Goal: Task Accomplishment & Management: Use online tool/utility

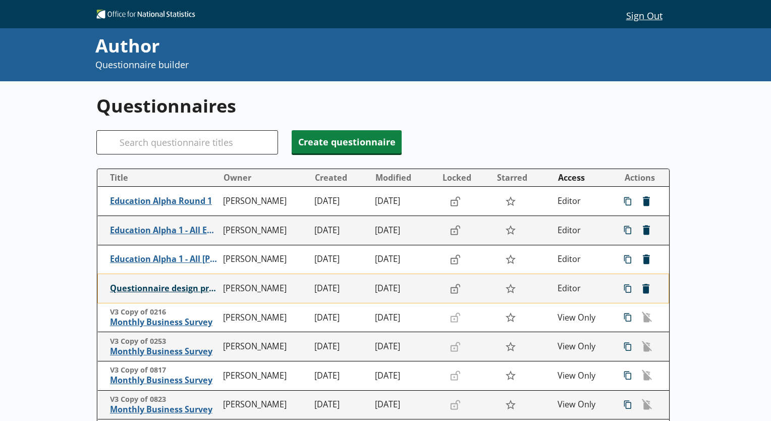
click at [156, 289] on span "Questionnaire design practice" at bounding box center [164, 288] width 109 height 11
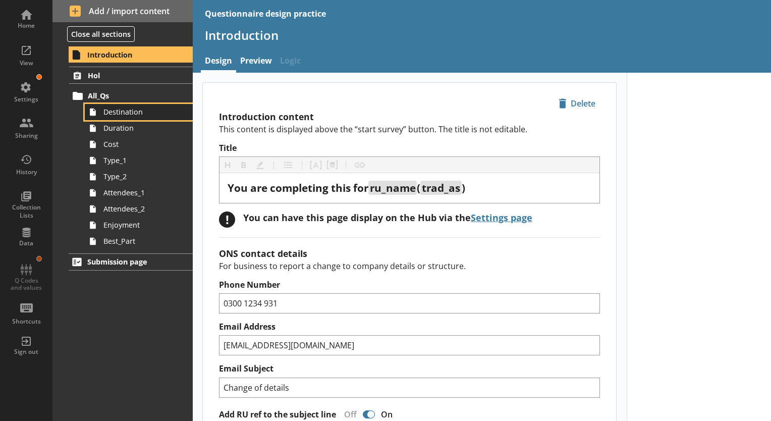
click at [125, 109] on span "Destination" at bounding box center [141, 112] width 76 height 10
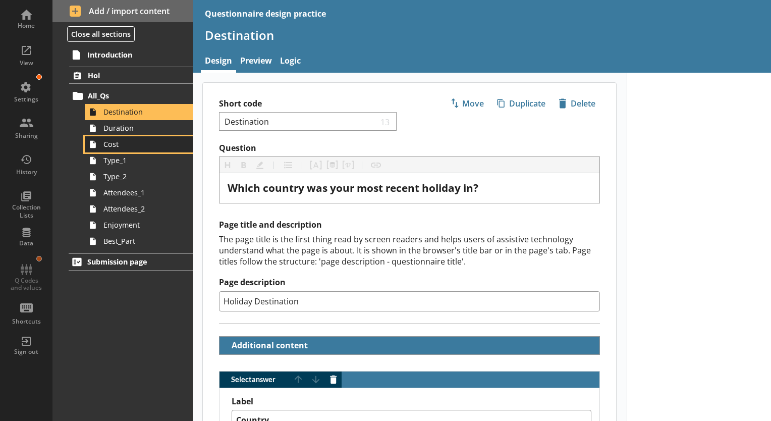
click at [121, 146] on span "Cost" at bounding box center [141, 144] width 76 height 10
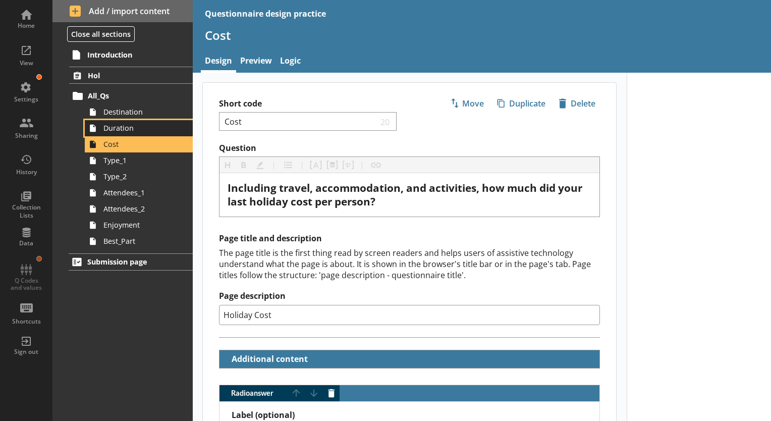
click at [119, 129] on span "Duration" at bounding box center [141, 128] width 76 height 10
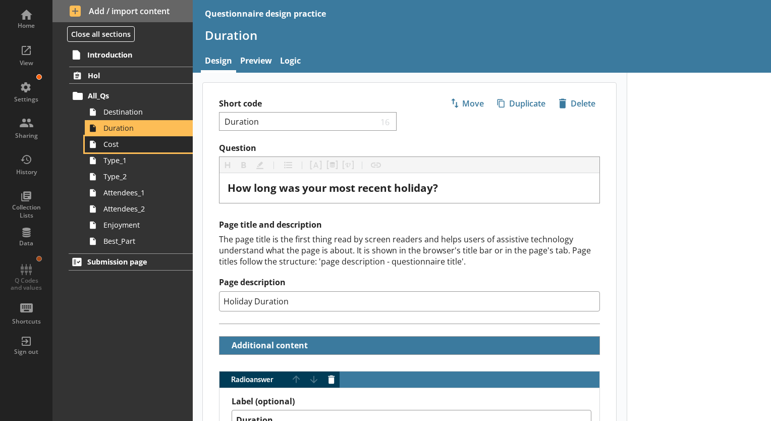
click at [121, 145] on span "Cost" at bounding box center [141, 144] width 76 height 10
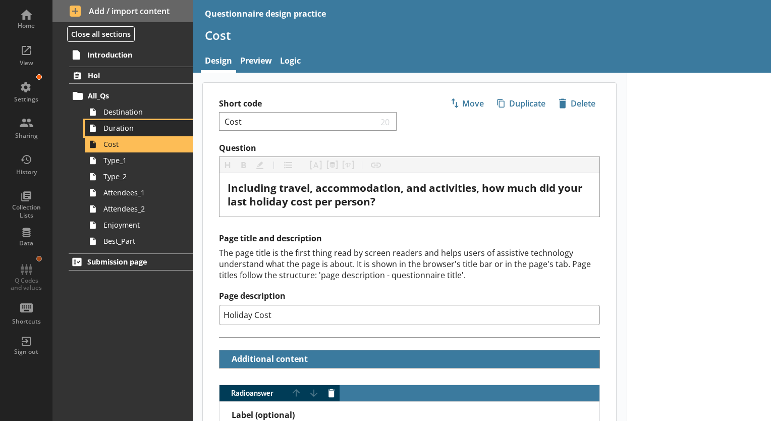
click at [131, 132] on span "Duration" at bounding box center [141, 128] width 76 height 10
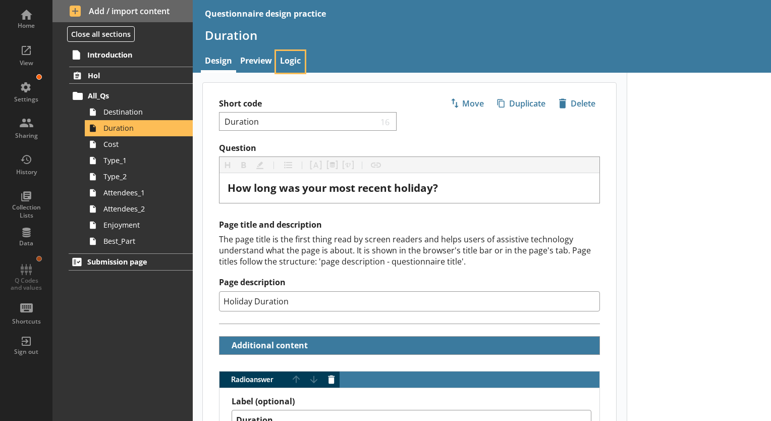
click at [289, 64] on link "Logic" at bounding box center [290, 62] width 29 height 22
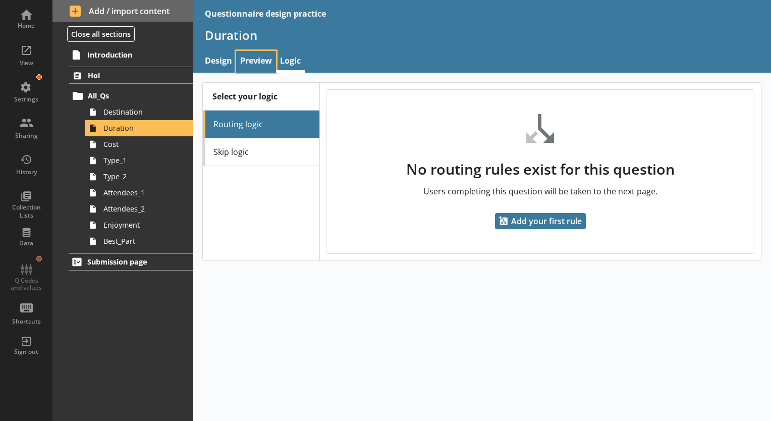
click at [255, 61] on link "Preview" at bounding box center [256, 62] width 40 height 22
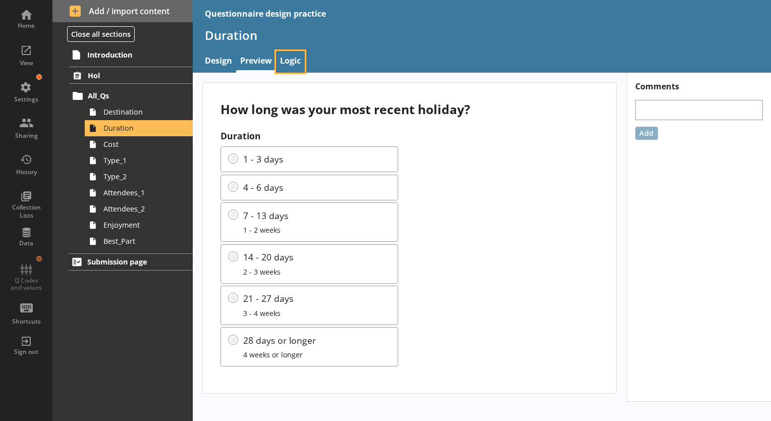
click at [286, 61] on link "Logic" at bounding box center [290, 62] width 29 height 22
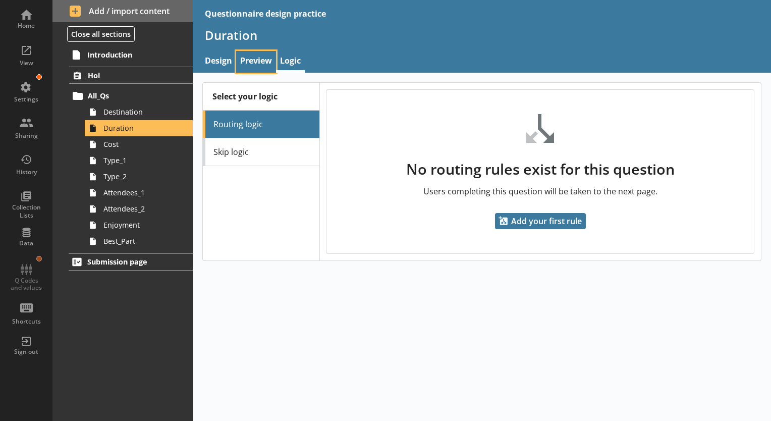
click at [267, 62] on link "Preview" at bounding box center [256, 62] width 40 height 22
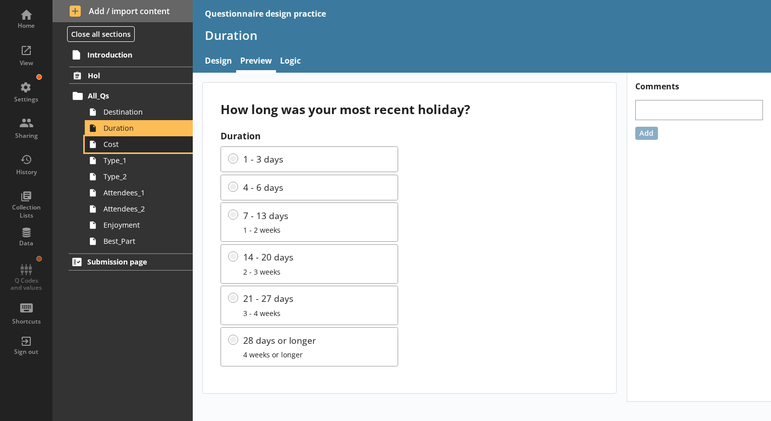
click at [128, 146] on span "Cost" at bounding box center [141, 144] width 76 height 10
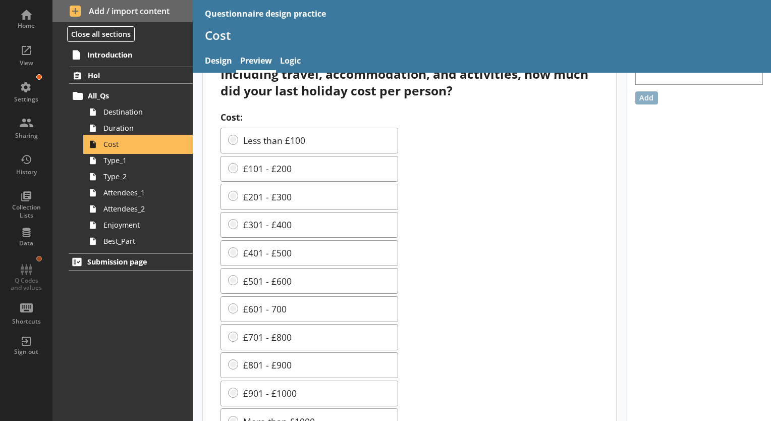
scroll to position [81, 0]
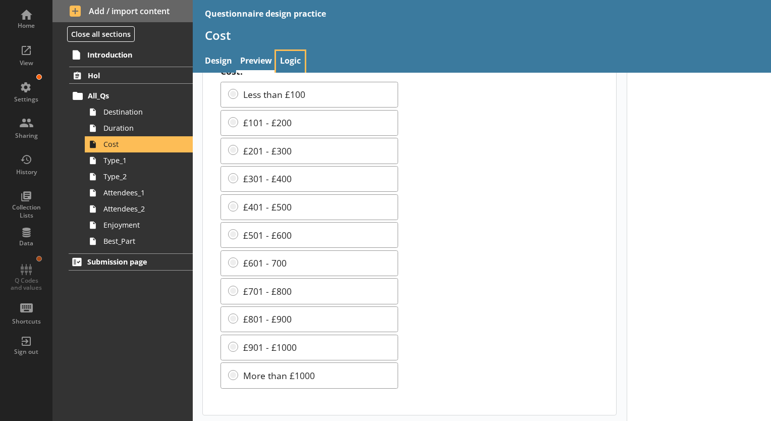
click at [294, 58] on link "Logic" at bounding box center [290, 62] width 29 height 22
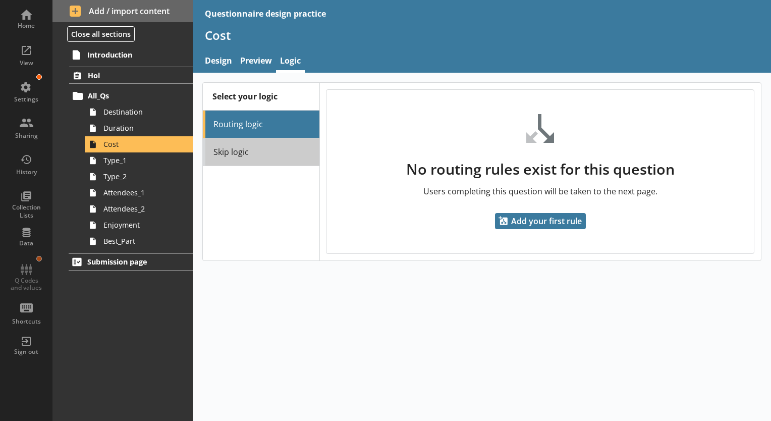
click at [267, 152] on link "Skip logic" at bounding box center [261, 152] width 116 height 28
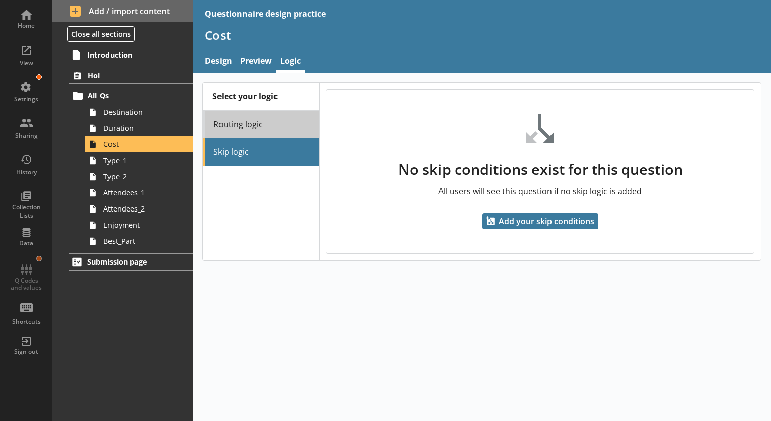
click at [275, 121] on link "Routing logic" at bounding box center [261, 125] width 116 height 28
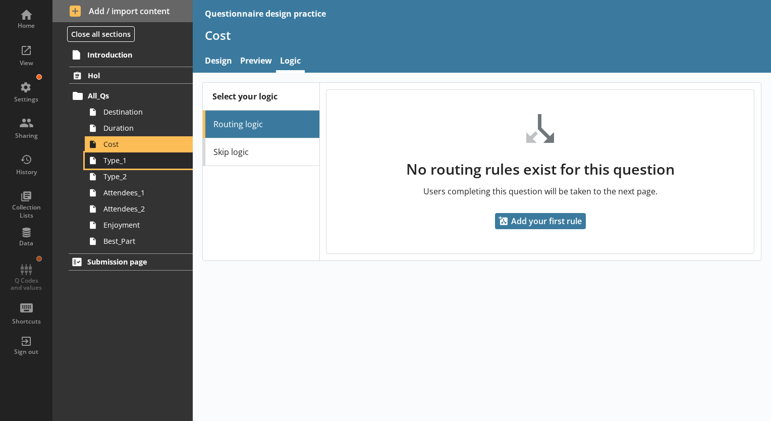
click at [121, 163] on span "Type_1" at bounding box center [141, 160] width 76 height 10
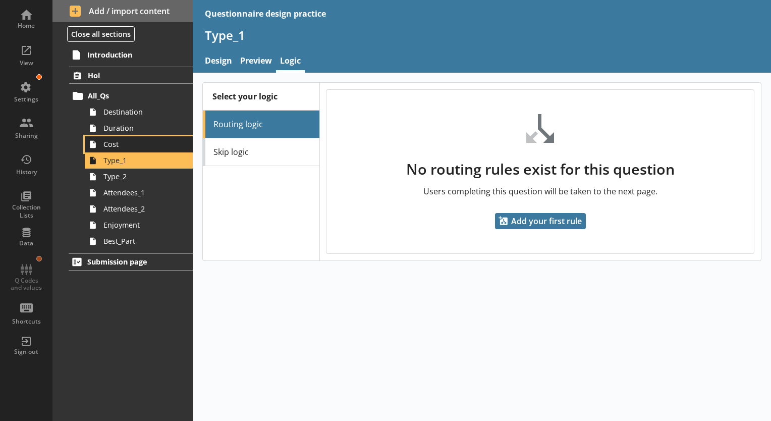
click at [119, 146] on span "Cost" at bounding box center [141, 144] width 76 height 10
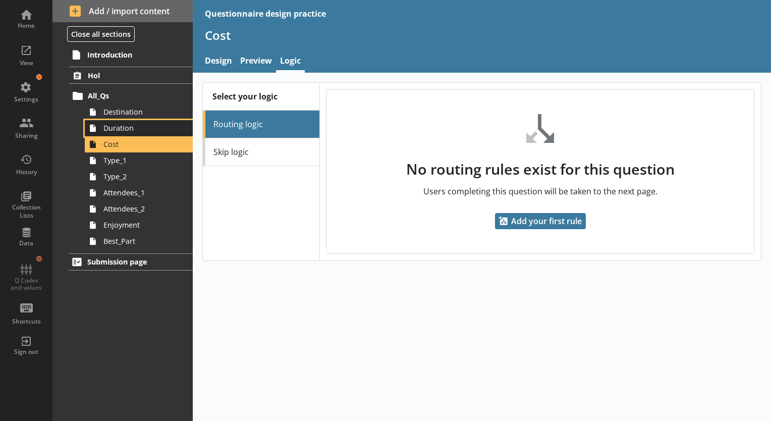
click at [129, 127] on span "Duration" at bounding box center [141, 128] width 76 height 10
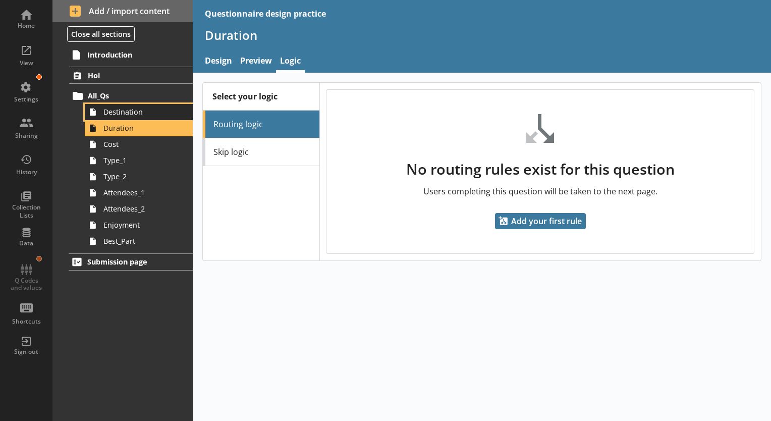
click at [133, 108] on span "Destination" at bounding box center [141, 112] width 76 height 10
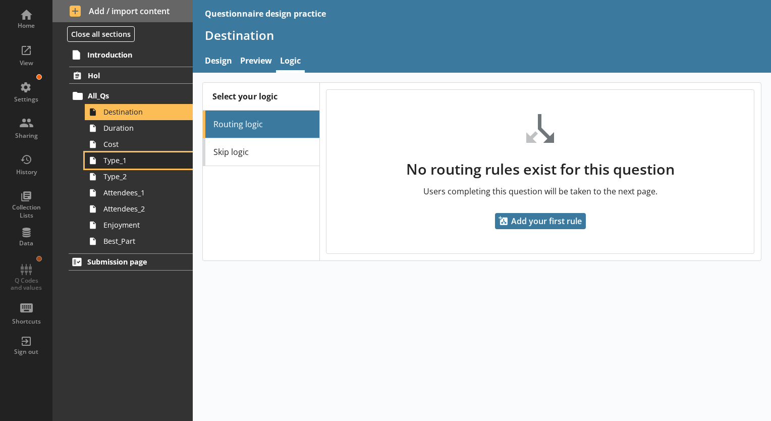
click at [140, 163] on span "Type_1" at bounding box center [141, 160] width 76 height 10
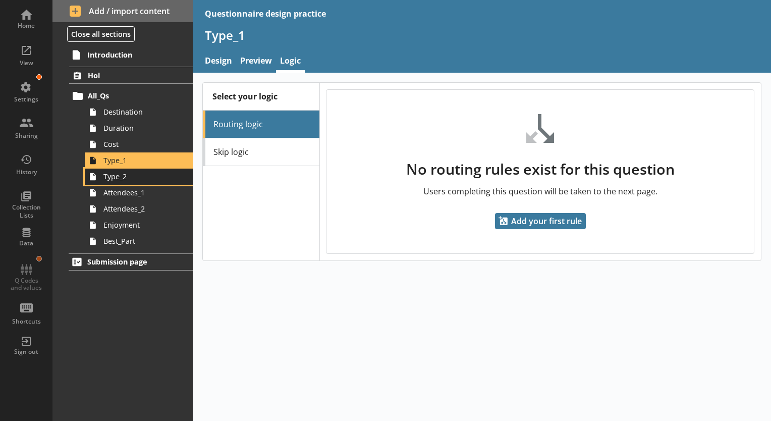
click at [147, 183] on link "Type_2" at bounding box center [139, 177] width 108 height 16
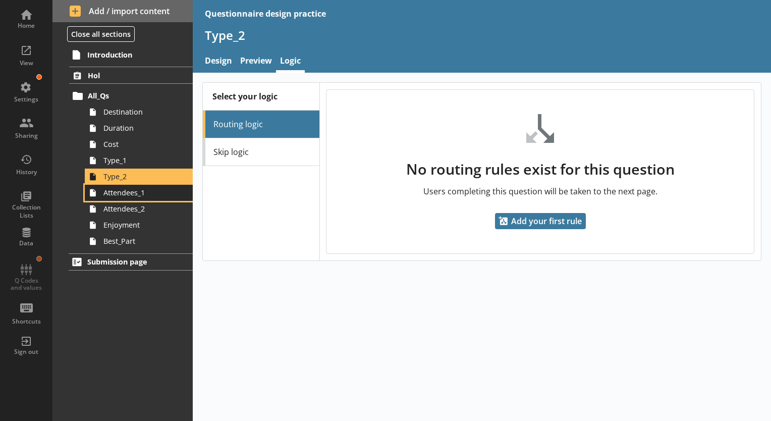
click at [152, 197] on span "Attendees_1" at bounding box center [141, 193] width 76 height 10
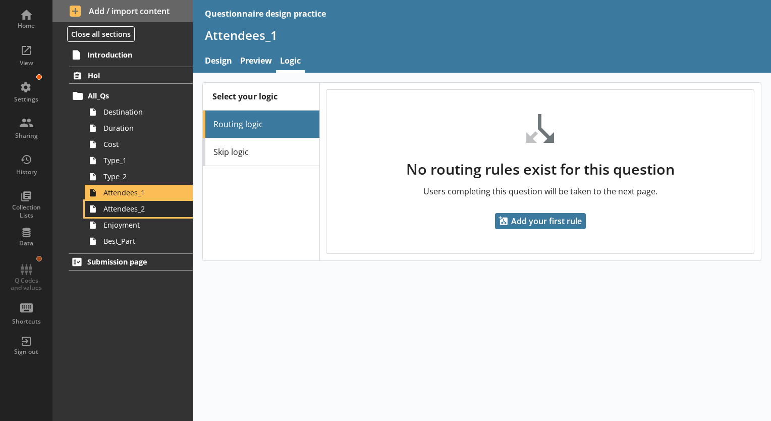
click at [156, 207] on span "Attendees_2" at bounding box center [141, 209] width 76 height 10
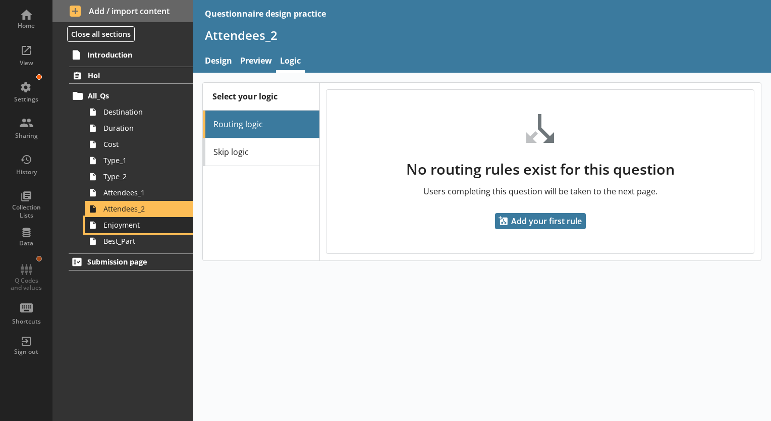
click at [160, 227] on span "Enjoyment" at bounding box center [141, 225] width 76 height 10
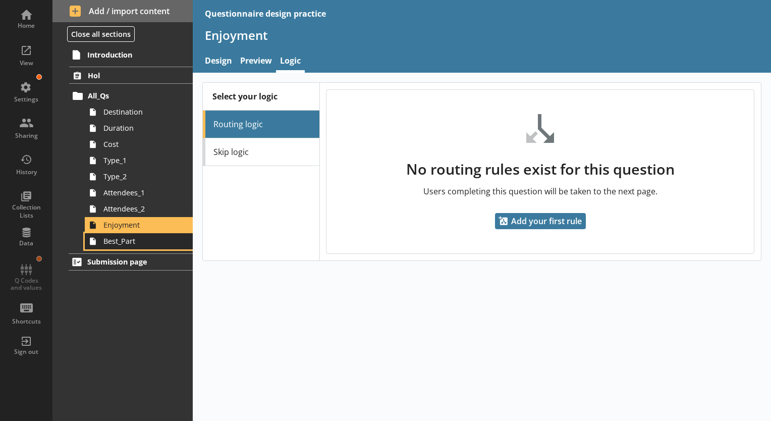
click at [164, 243] on span "Best_Part" at bounding box center [141, 241] width 76 height 10
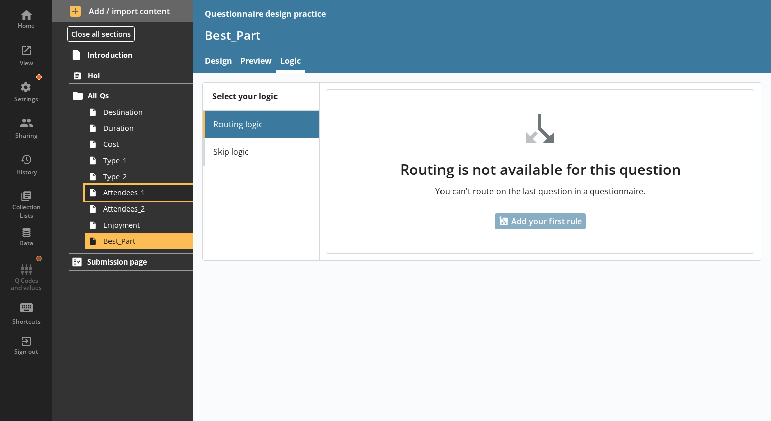
click at [150, 197] on link "Attendees_1" at bounding box center [139, 193] width 108 height 16
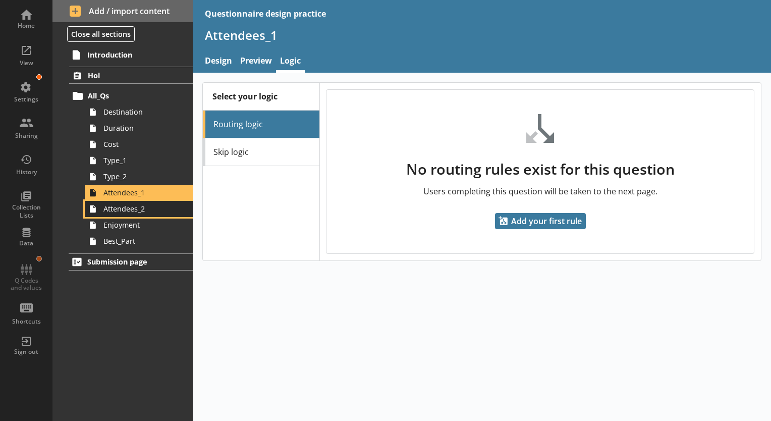
click at [155, 213] on link "Attendees_2" at bounding box center [139, 209] width 108 height 16
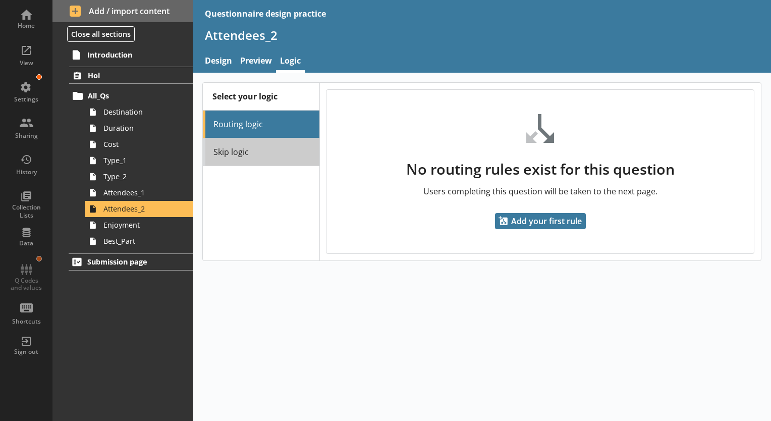
click at [240, 157] on link "Skip logic" at bounding box center [261, 152] width 116 height 28
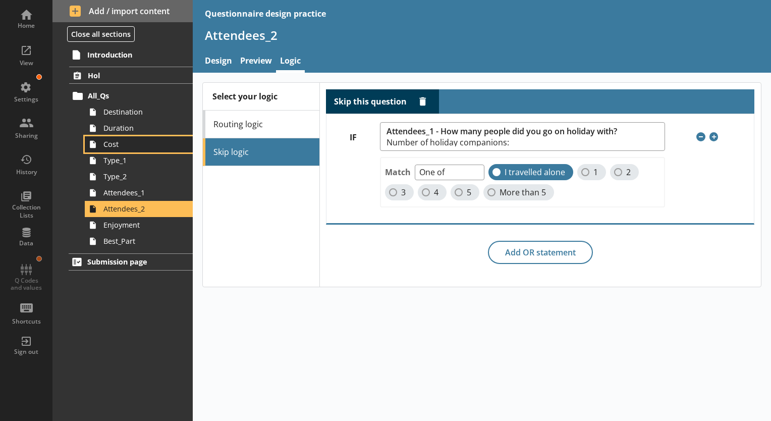
click at [123, 150] on link "Cost" at bounding box center [139, 144] width 108 height 16
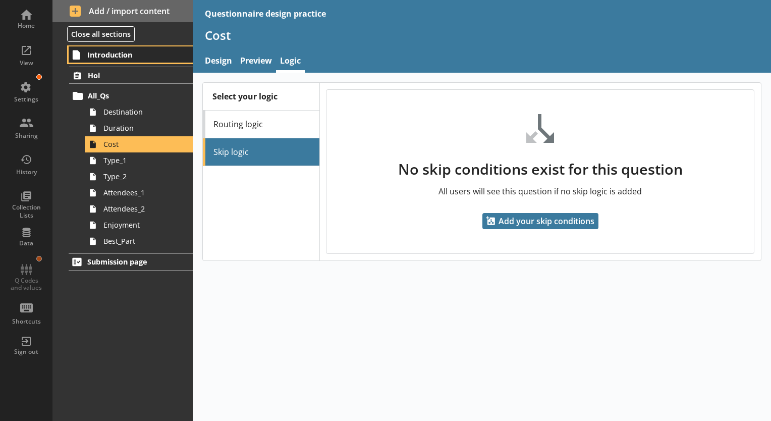
click at [120, 50] on span "Introduction" at bounding box center [131, 55] width 88 height 10
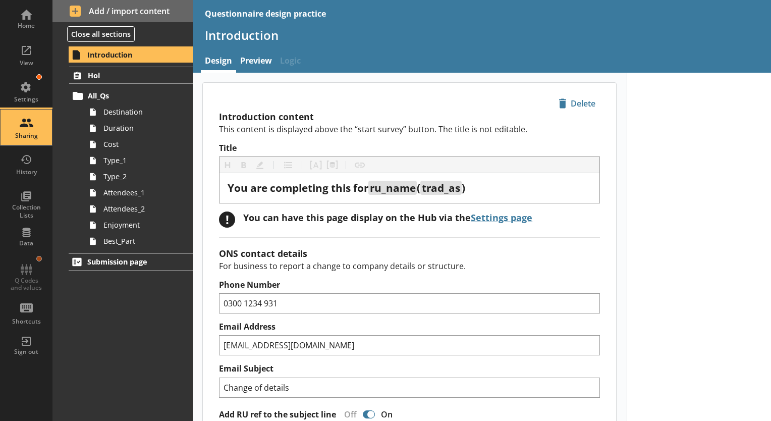
click at [33, 142] on div "Sharing" at bounding box center [26, 127] width 35 height 35
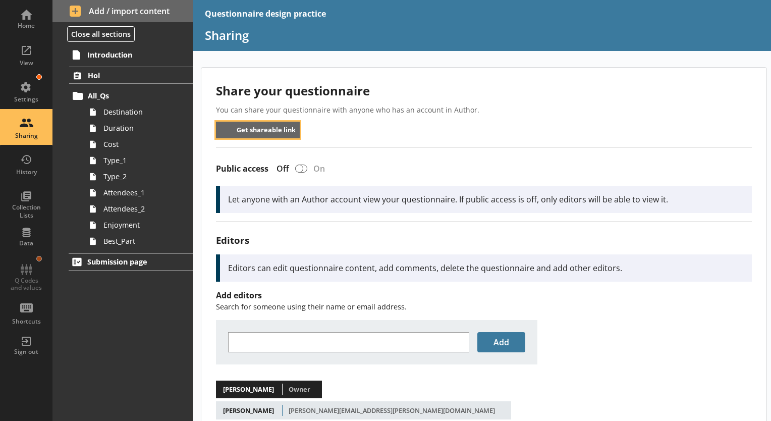
click at [249, 134] on button "Get shareable link" at bounding box center [258, 130] width 84 height 17
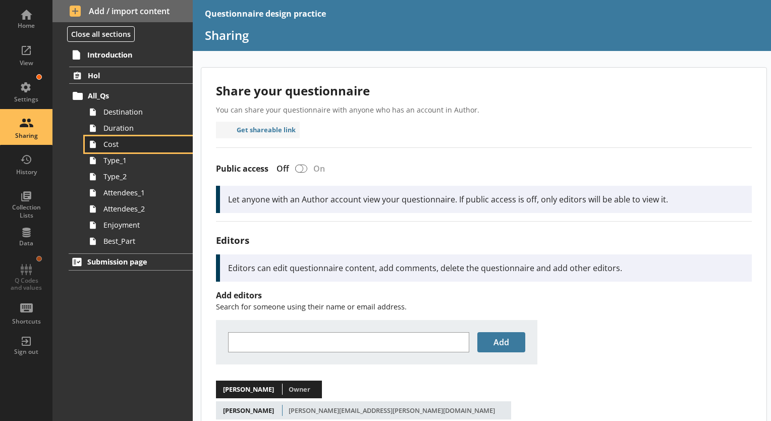
click at [139, 149] on link "Cost" at bounding box center [139, 144] width 108 height 16
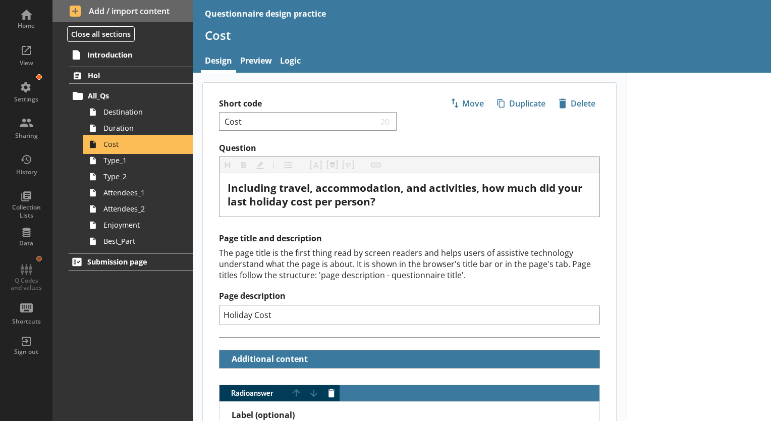
type textarea "x"
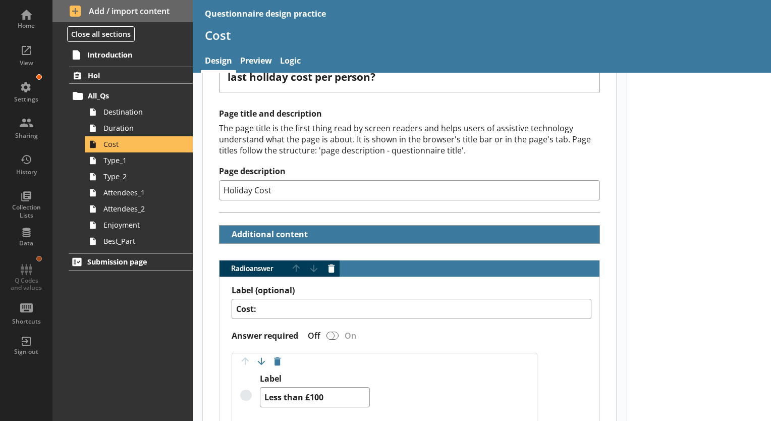
scroll to position [101, 0]
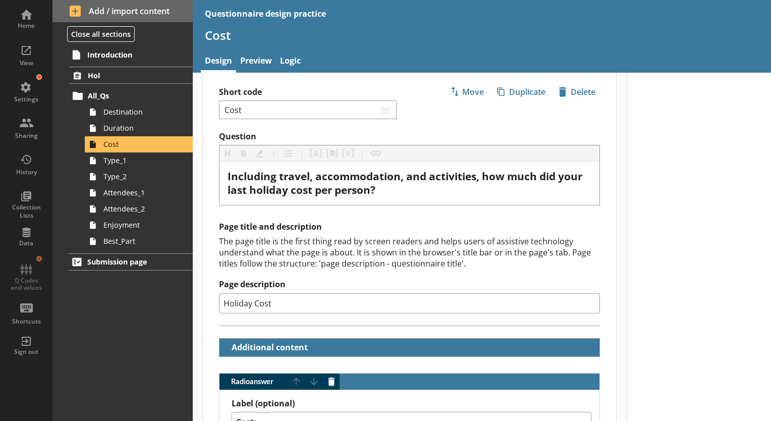
scroll to position [0, 0]
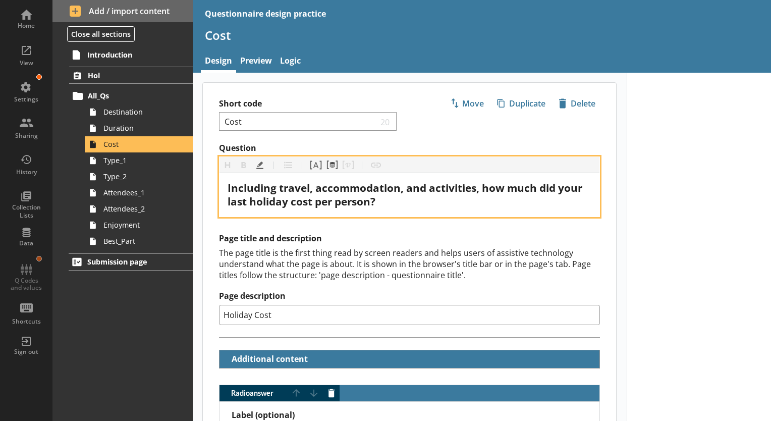
click at [404, 200] on div "Including travel, accommodation, and activities, how much did your last holiday…" at bounding box center [410, 194] width 364 height 27
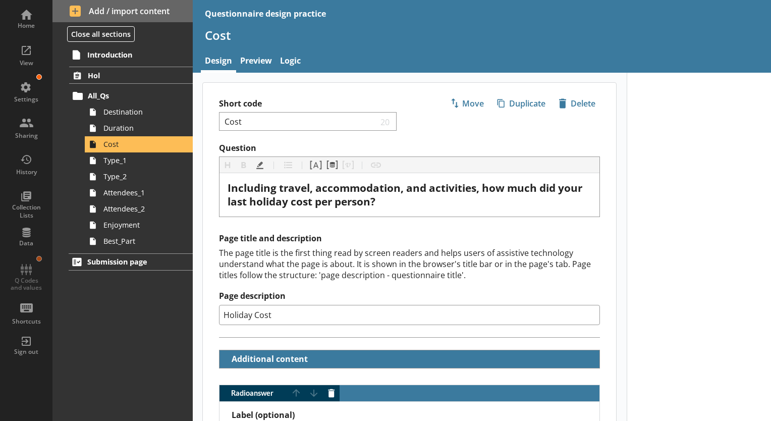
click at [413, 251] on div "The page title is the first thing read by screen readers and helps users of ass…" at bounding box center [409, 263] width 381 height 33
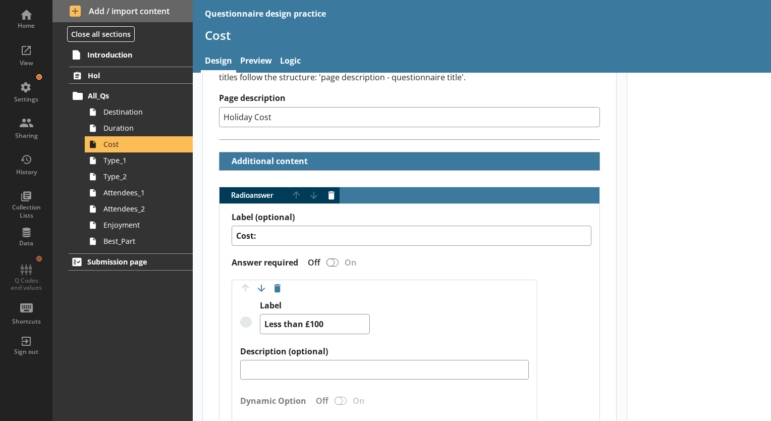
scroll to position [202, 0]
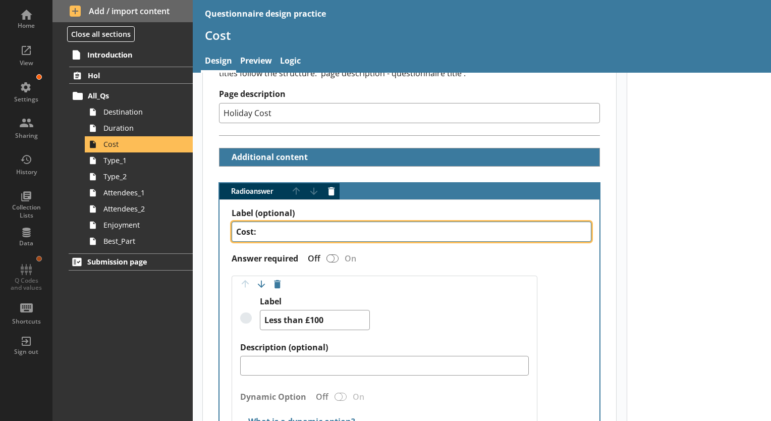
click at [357, 225] on textarea "Cost:" at bounding box center [412, 232] width 360 height 20
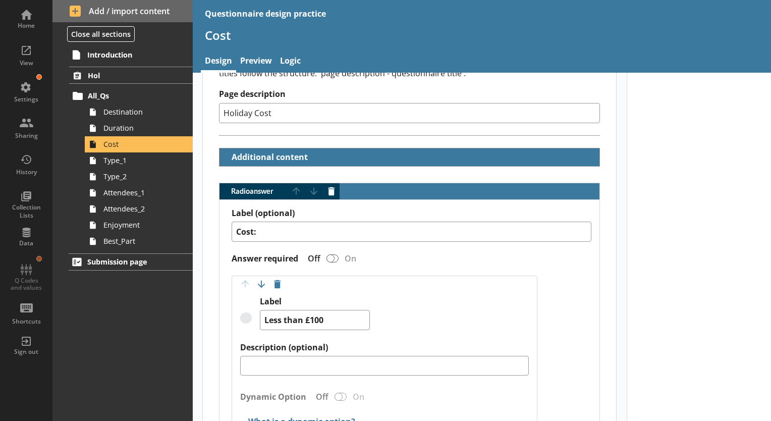
click at [411, 288] on div "Move answer up Move answer down Delete option Label Less than £100 Description …" at bounding box center [385, 362] width 306 height 172
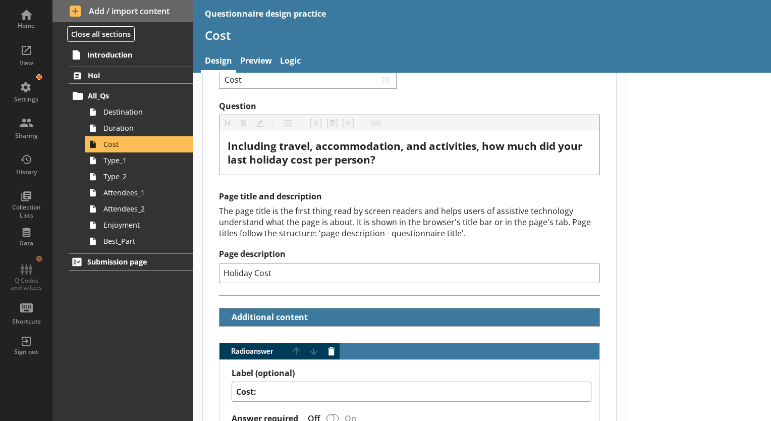
scroll to position [0, 0]
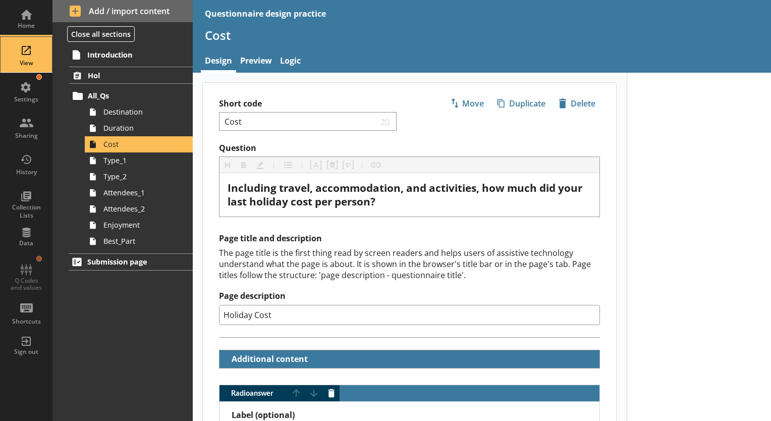
click at [34, 49] on div "View" at bounding box center [26, 54] width 35 height 35
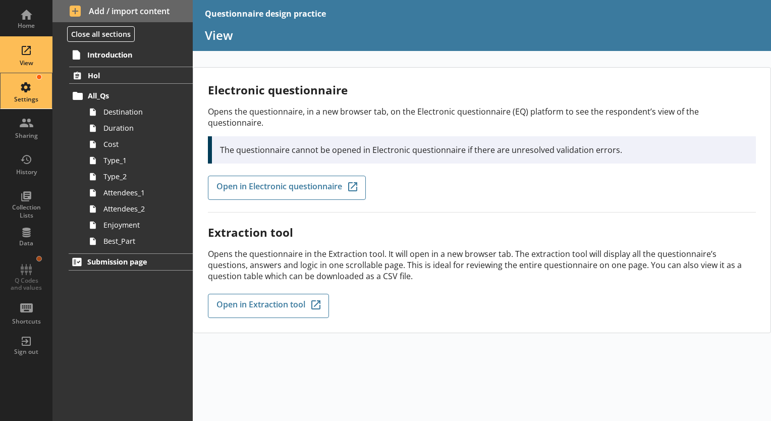
click at [24, 100] on div "Settings" at bounding box center [26, 99] width 35 height 8
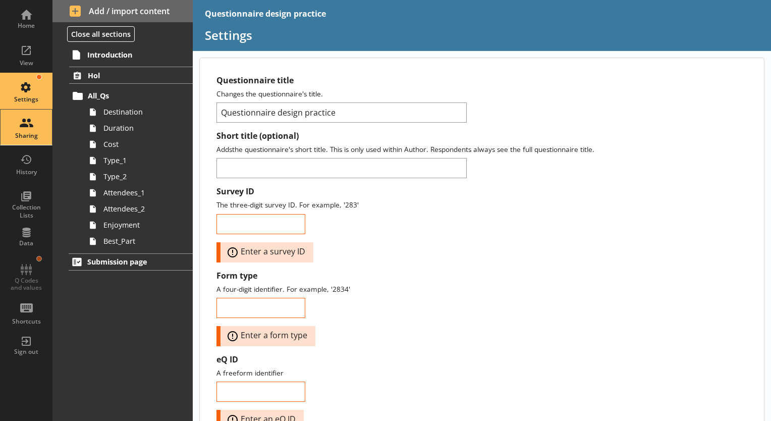
click at [28, 120] on div "Sharing" at bounding box center [26, 127] width 35 height 35
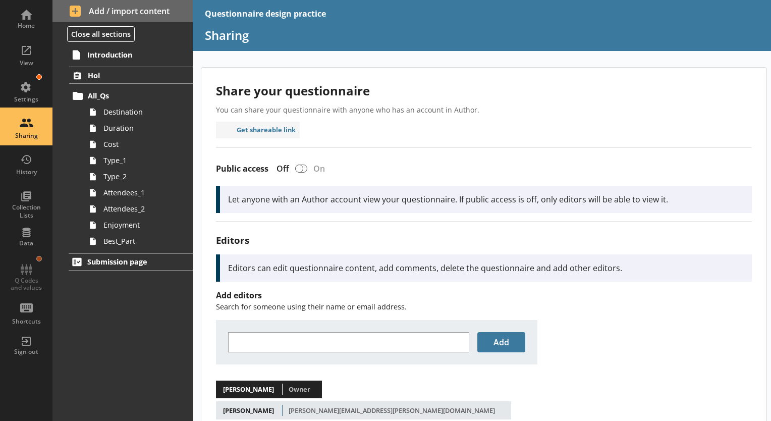
scroll to position [22, 0]
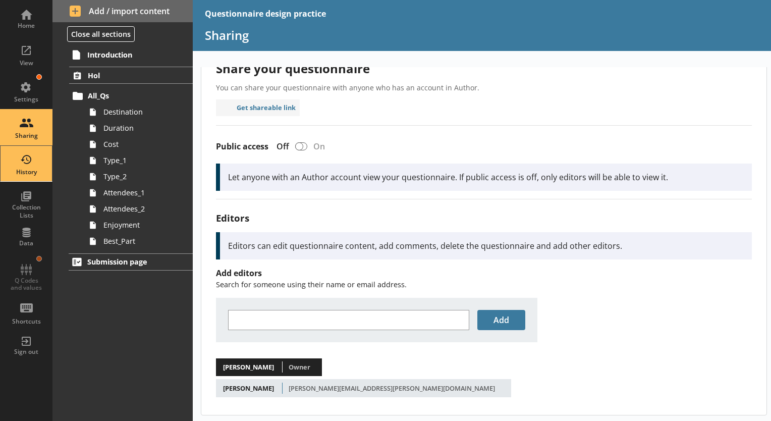
click at [40, 167] on div "History" at bounding box center [26, 163] width 35 height 35
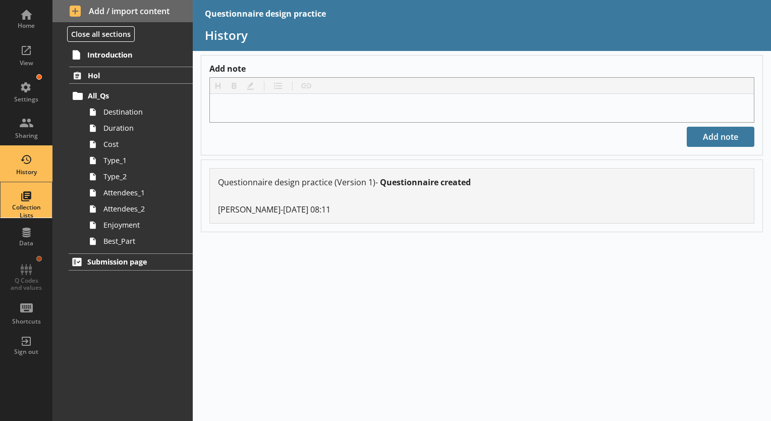
click at [45, 207] on link "Collection Lists" at bounding box center [26, 200] width 52 height 36
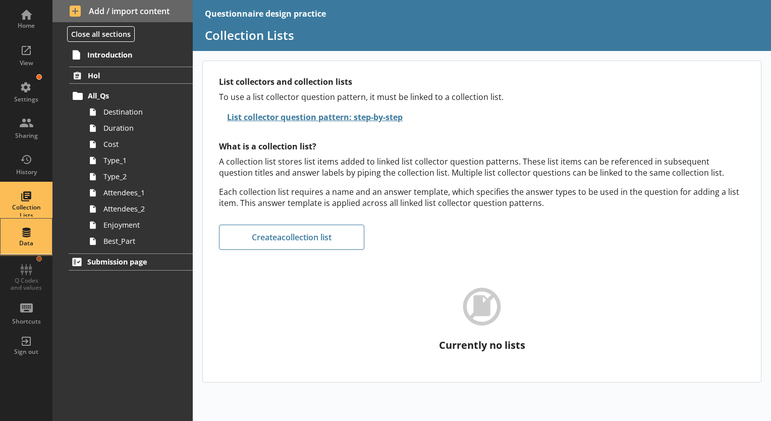
click at [32, 230] on div "Data" at bounding box center [26, 236] width 35 height 35
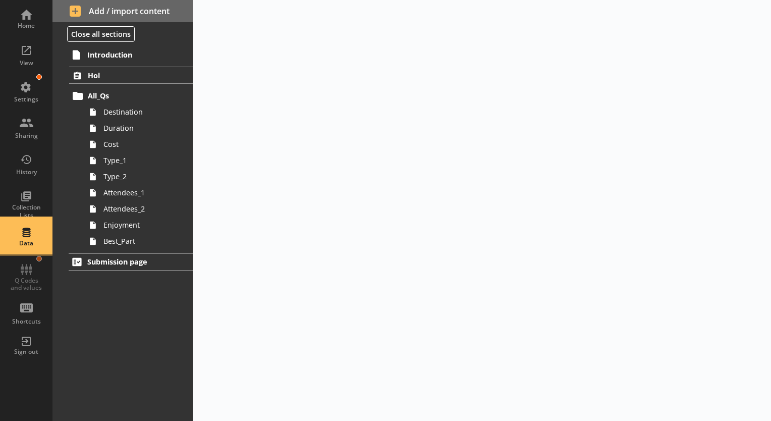
select select "Text_Optional"
select select "Date"
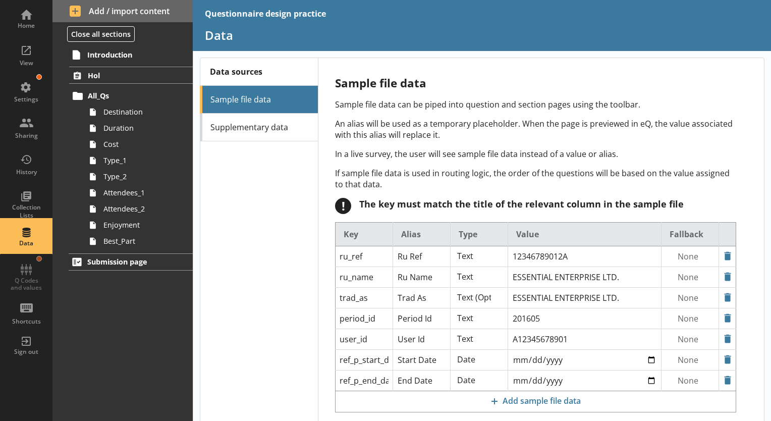
click at [21, 277] on div "Home View Settings Sharing History Collection Lists Data Q Codes and values Sho…" at bounding box center [26, 181] width 52 height 363
click at [35, 310] on div "Shortcuts" at bounding box center [26, 308] width 35 height 35
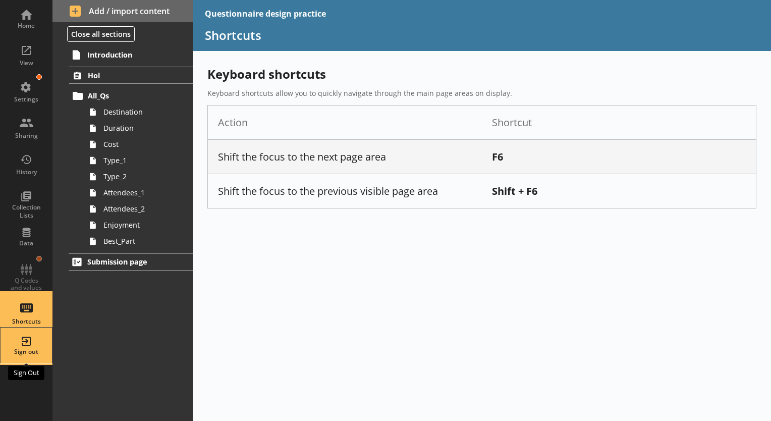
click at [30, 339] on div "Sign out" at bounding box center [26, 345] width 35 height 35
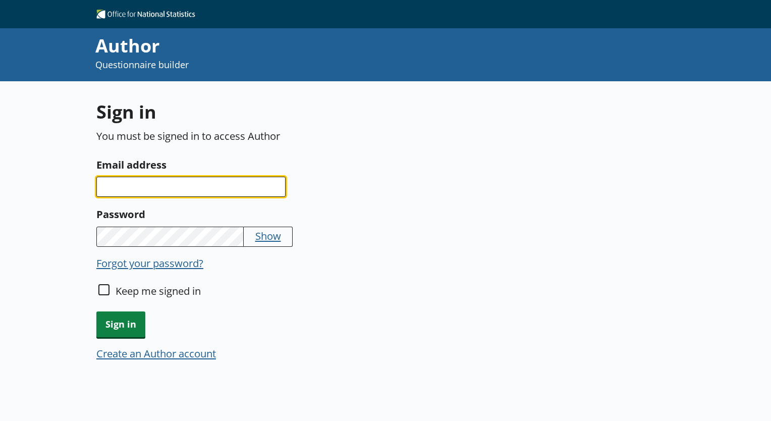
click at [113, 185] on input "Email address" at bounding box center [190, 187] width 189 height 20
type input "[PERSON_NAME][EMAIL_ADDRESS][DOMAIN_NAME]"
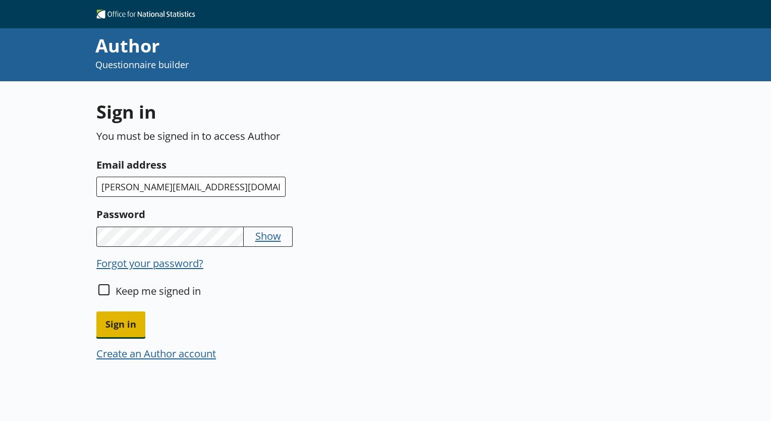
click at [126, 328] on span "Sign in" at bounding box center [120, 324] width 49 height 26
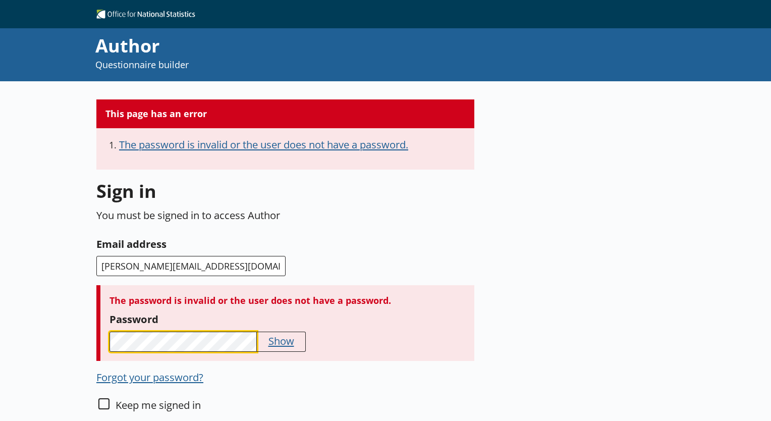
click at [57, 320] on div "This page has an error The password is invalid or the user does not have a pass…" at bounding box center [385, 314] width 771 height 466
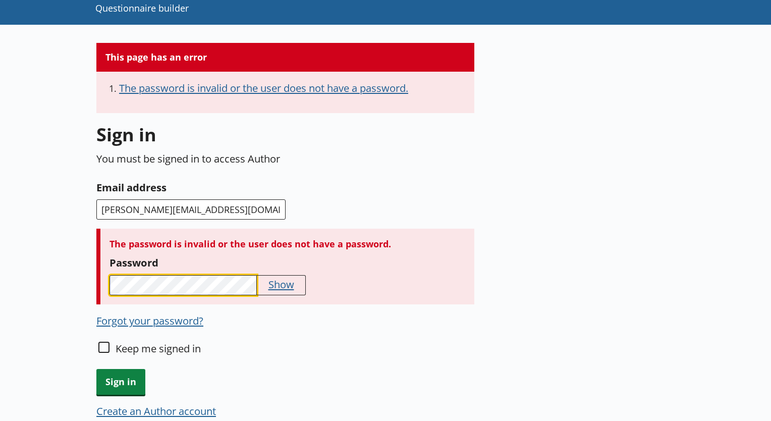
scroll to position [101, 0]
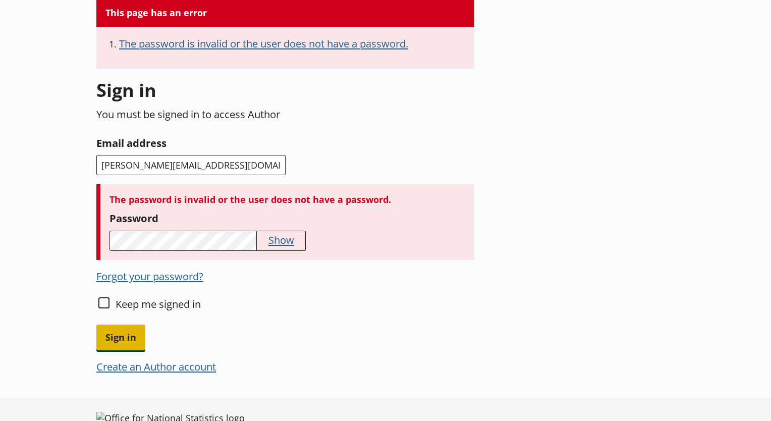
click at [120, 338] on span "Sign in" at bounding box center [120, 338] width 49 height 26
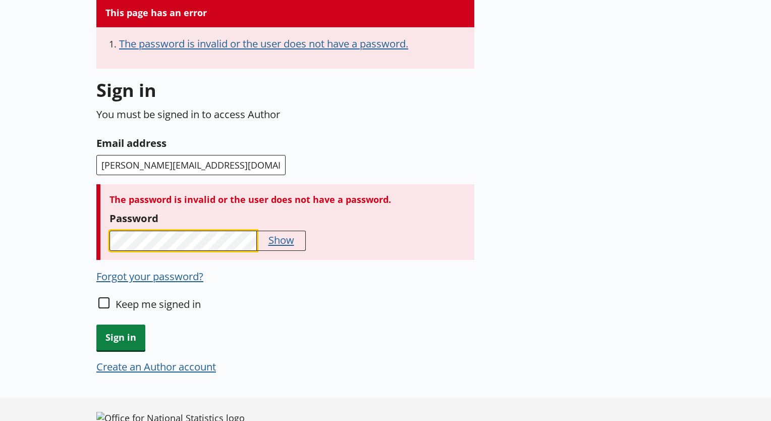
click at [87, 230] on div "This page has an error The password is invalid or the user does not have a pass…" at bounding box center [385, 213] width 771 height 466
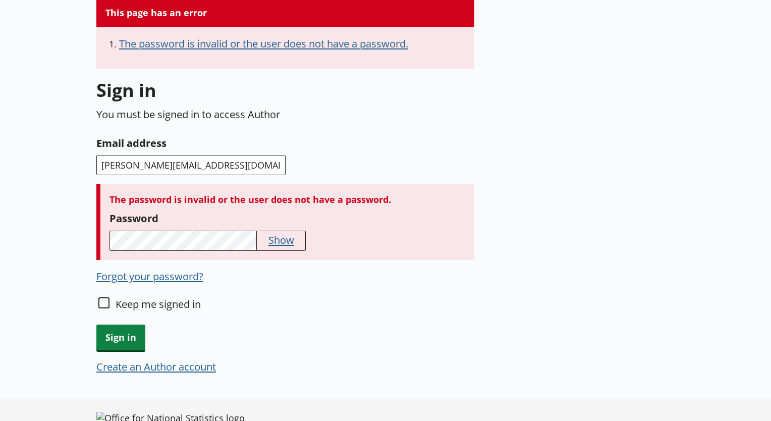
click at [289, 245] on button "Show" at bounding box center [282, 240] width 26 height 14
click at [129, 342] on span "Sign in" at bounding box center [120, 338] width 49 height 26
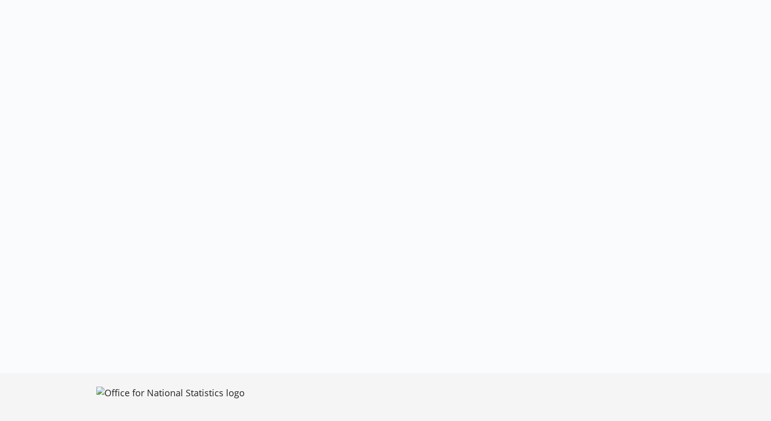
scroll to position [82, 0]
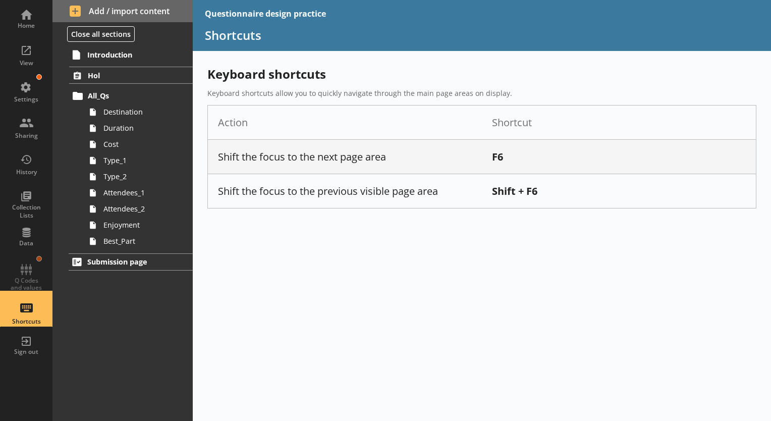
click at [32, 280] on div "Home View Settings Sharing History Collection Lists Data Q Codes and values Sho…" at bounding box center [26, 181] width 52 height 363
click at [129, 152] on link "Type_1" at bounding box center [139, 160] width 108 height 16
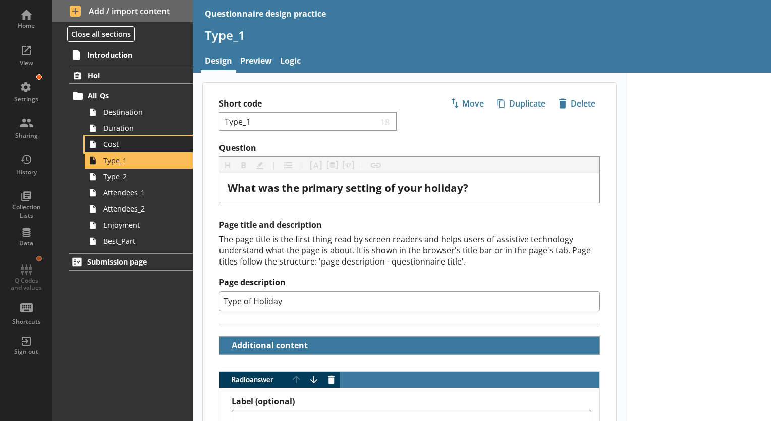
click at [125, 146] on span "Cost" at bounding box center [141, 144] width 76 height 10
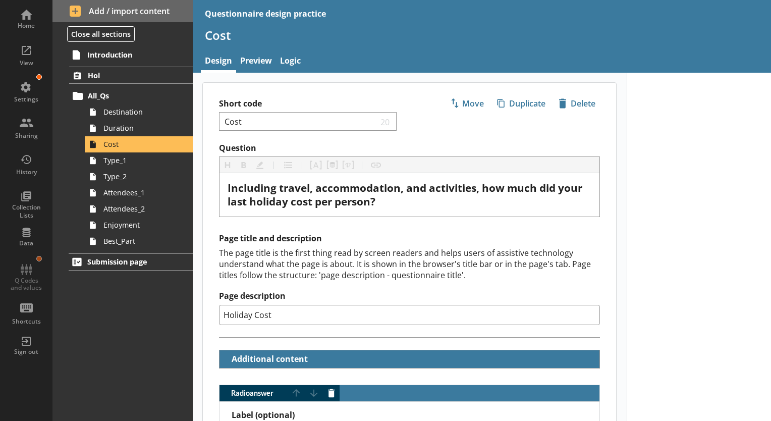
click at [498, 268] on div "The page title is the first thing read by screen readers and helps users of ass…" at bounding box center [409, 263] width 381 height 33
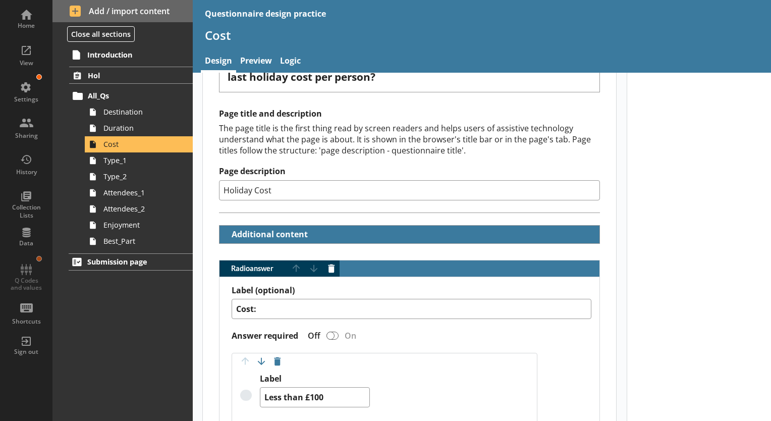
scroll to position [151, 0]
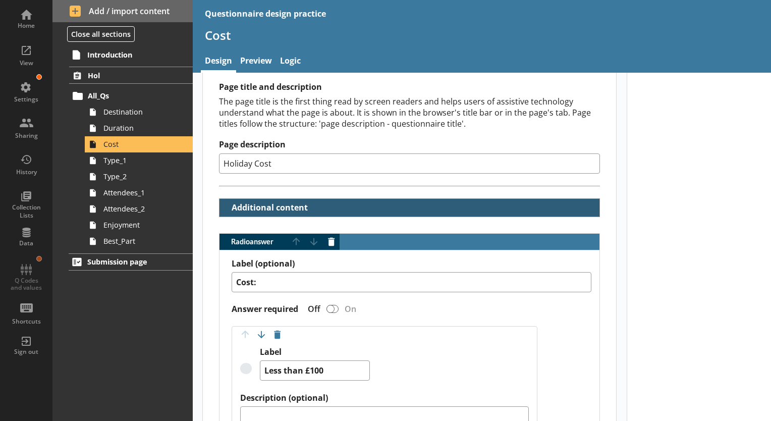
click at [319, 204] on h2 "Additional content" at bounding box center [410, 208] width 380 height 18
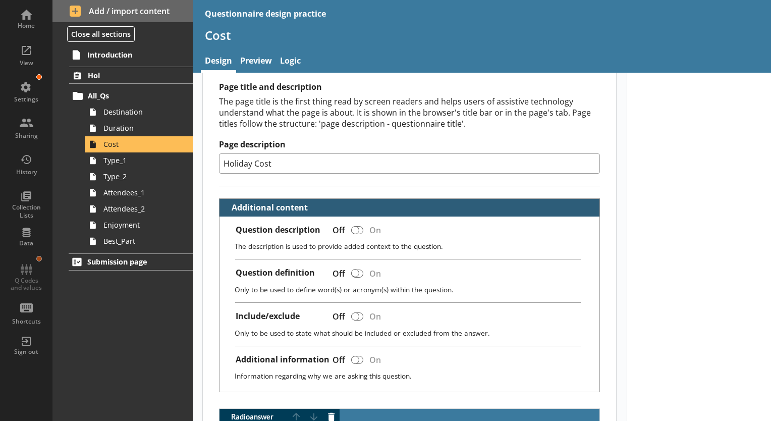
click at [319, 204] on h2 "Additional content" at bounding box center [410, 208] width 380 height 18
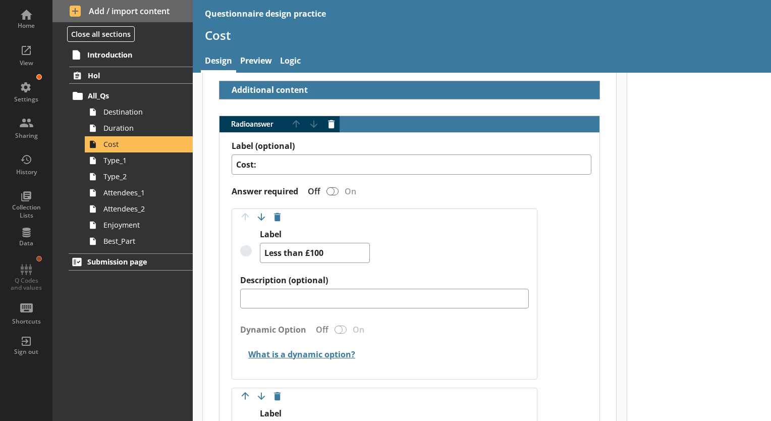
scroll to position [202, 0]
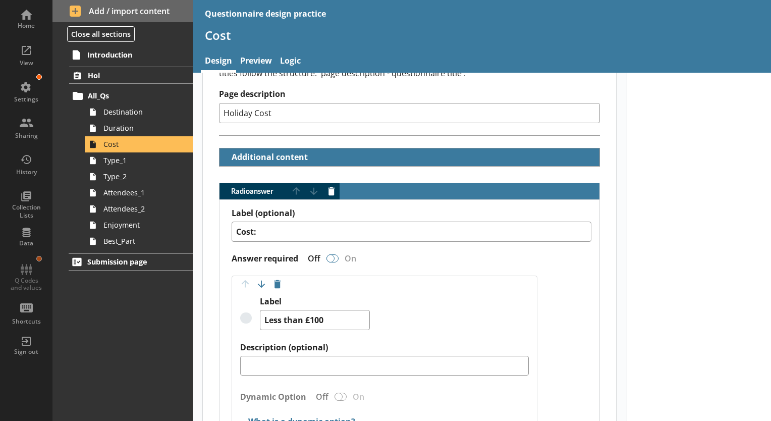
click at [334, 256] on div "Radio answer" at bounding box center [331, 258] width 8 height 8
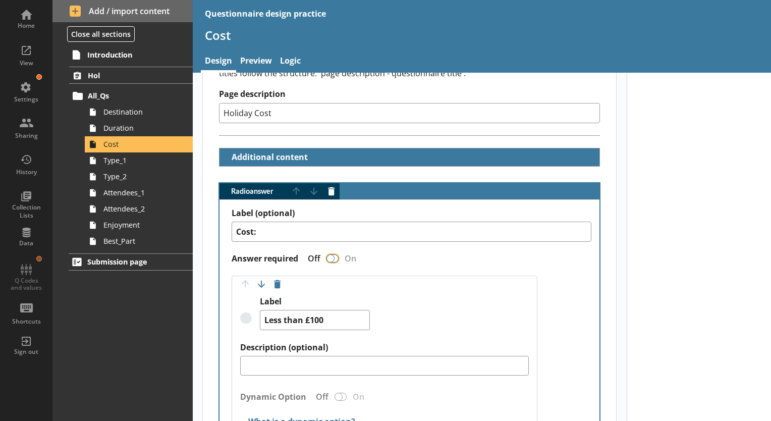
type textarea "x"
checkbox input "true"
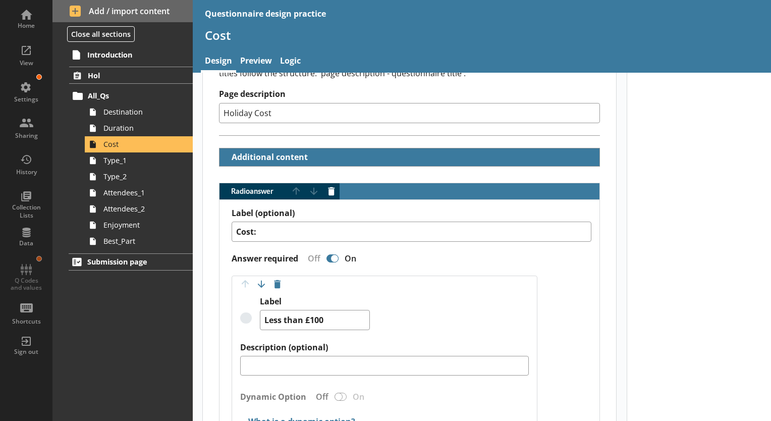
click at [331, 255] on div "Radio answer" at bounding box center [335, 258] width 8 height 8
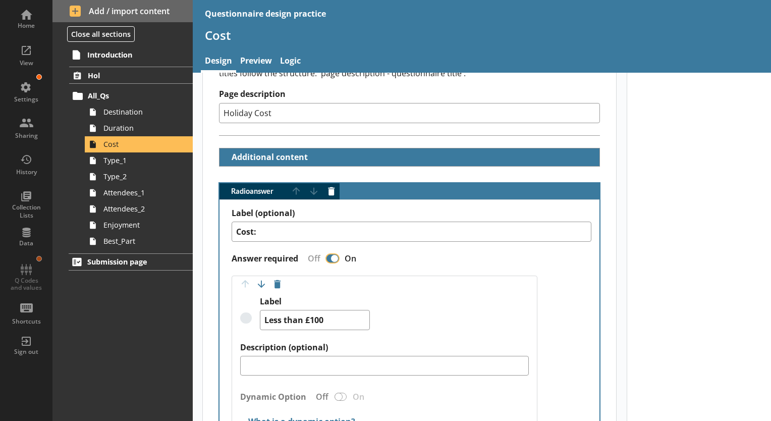
type textarea "x"
checkbox input "false"
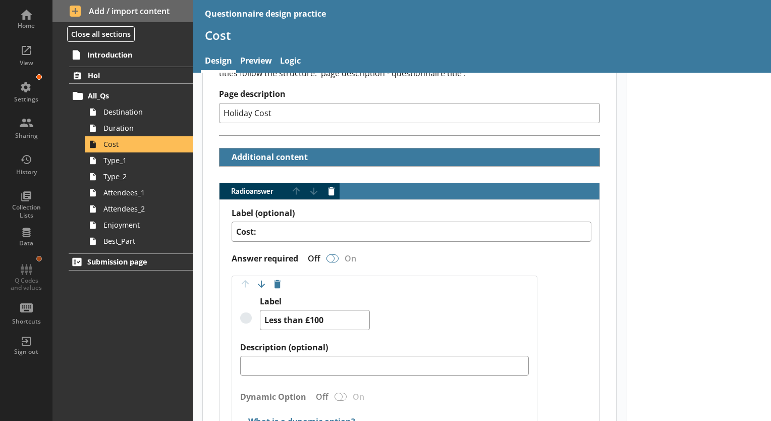
click at [337, 257] on div "Radio answer" at bounding box center [333, 258] width 12 height 8
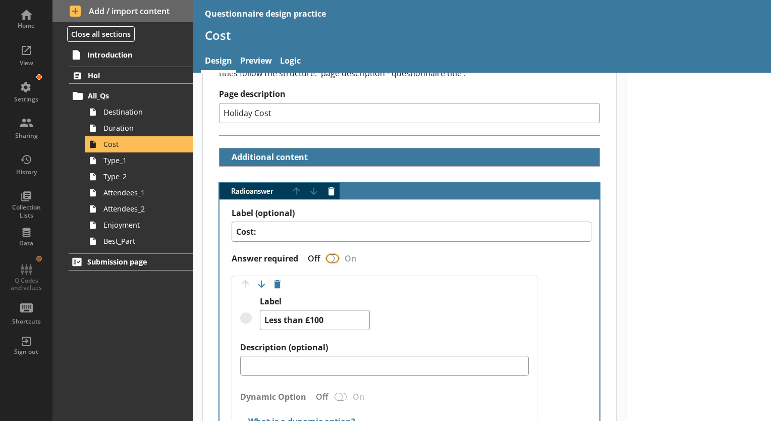
type textarea "x"
checkbox input "true"
type textarea "x"
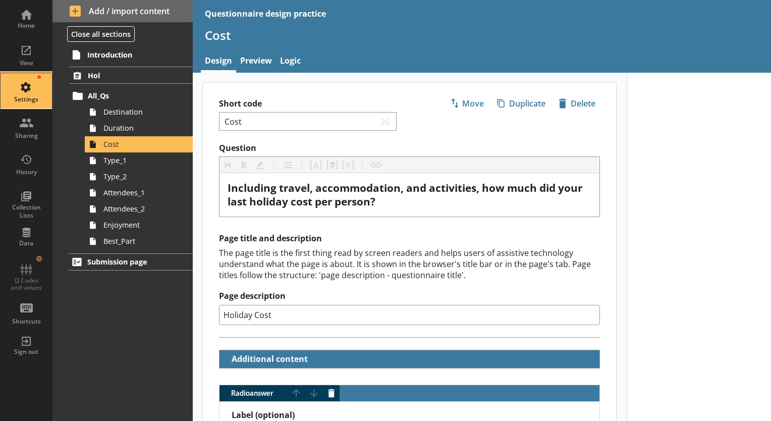
click at [24, 91] on div "Settings" at bounding box center [26, 90] width 35 height 35
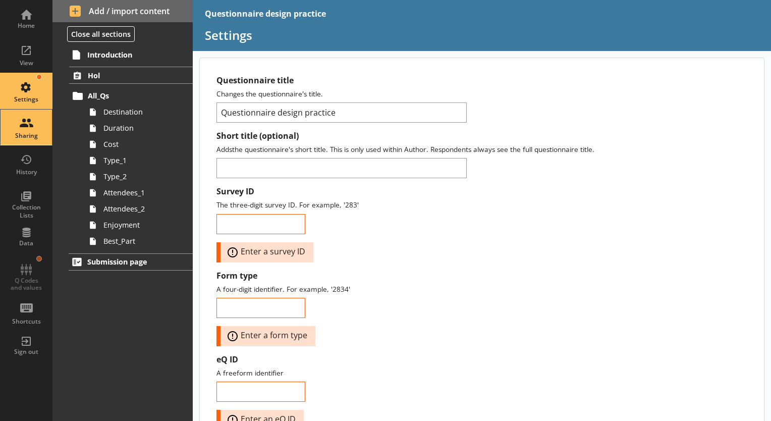
click at [29, 137] on div "Sharing" at bounding box center [26, 136] width 35 height 8
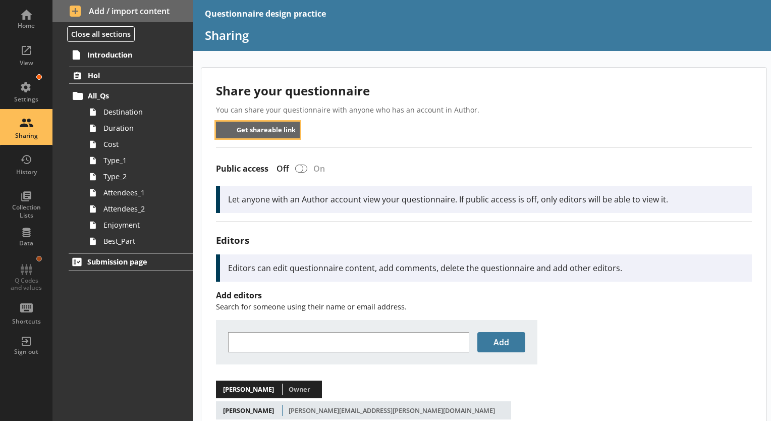
click at [260, 132] on button "Get shareable link" at bounding box center [258, 130] width 84 height 17
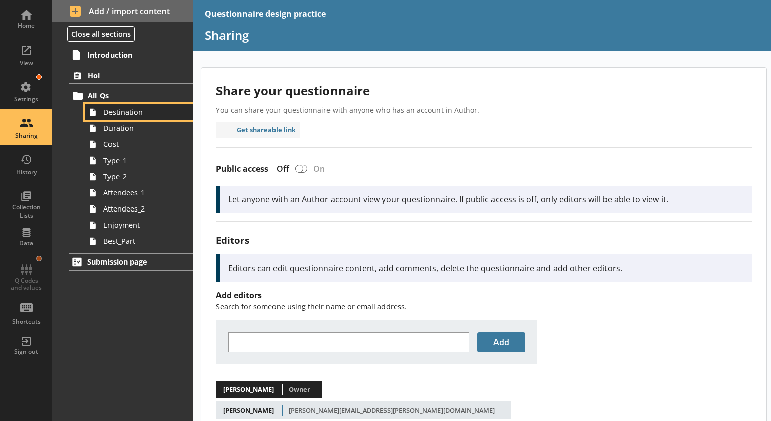
click at [117, 116] on link "Destination" at bounding box center [139, 112] width 108 height 16
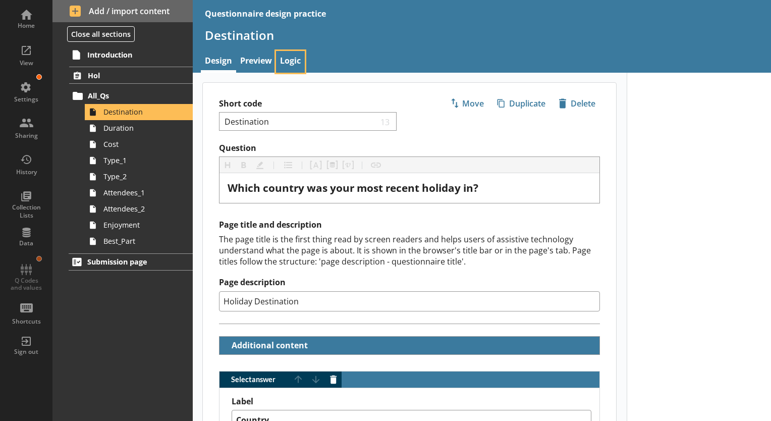
click at [297, 64] on link "Logic" at bounding box center [290, 62] width 29 height 22
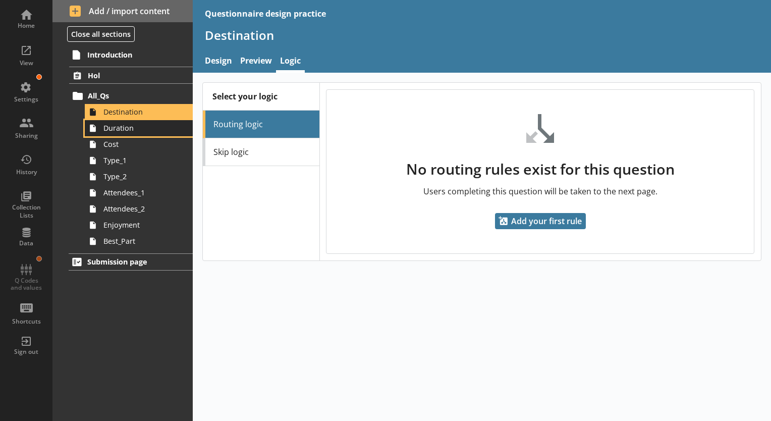
click at [146, 132] on span "Duration" at bounding box center [141, 128] width 76 height 10
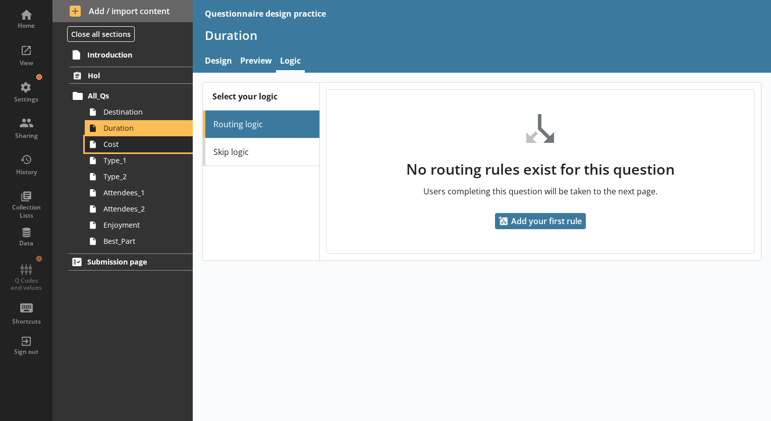
click at [149, 148] on span "Cost" at bounding box center [141, 144] width 76 height 10
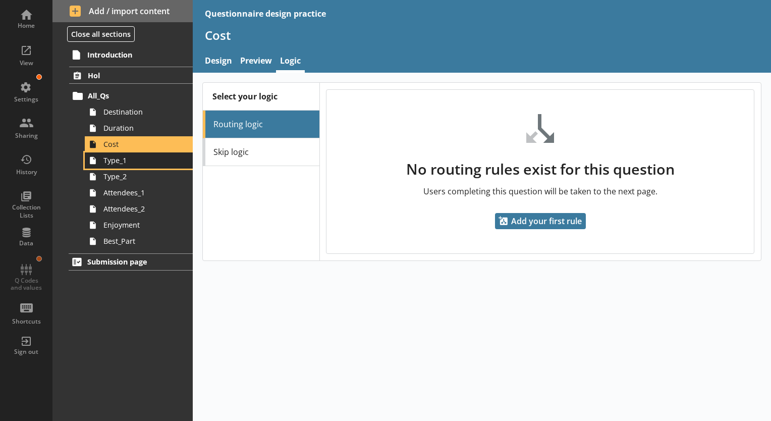
click at [147, 164] on span "Type_1" at bounding box center [141, 160] width 76 height 10
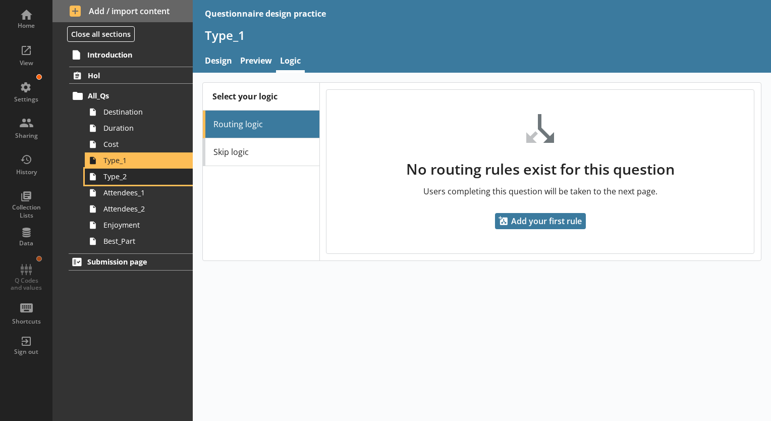
click at [148, 175] on span "Type_2" at bounding box center [141, 177] width 76 height 10
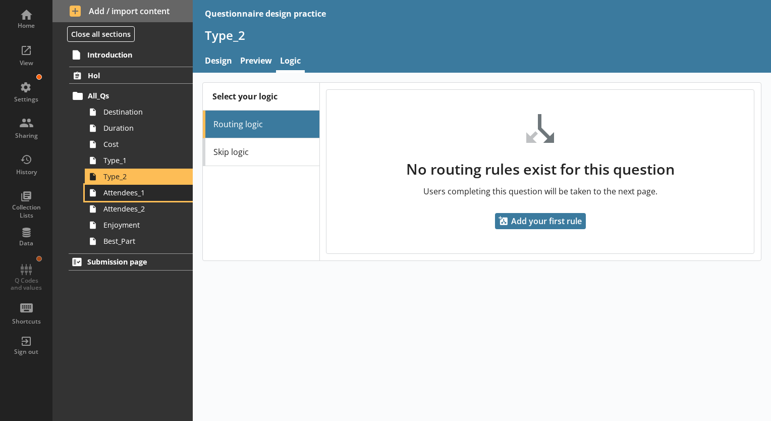
click at [156, 198] on link "Attendees_1" at bounding box center [139, 193] width 108 height 16
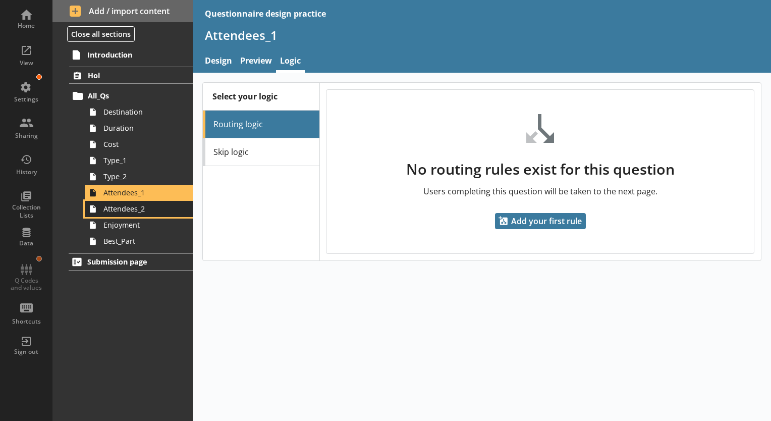
click at [159, 210] on span "Attendees_2" at bounding box center [141, 209] width 76 height 10
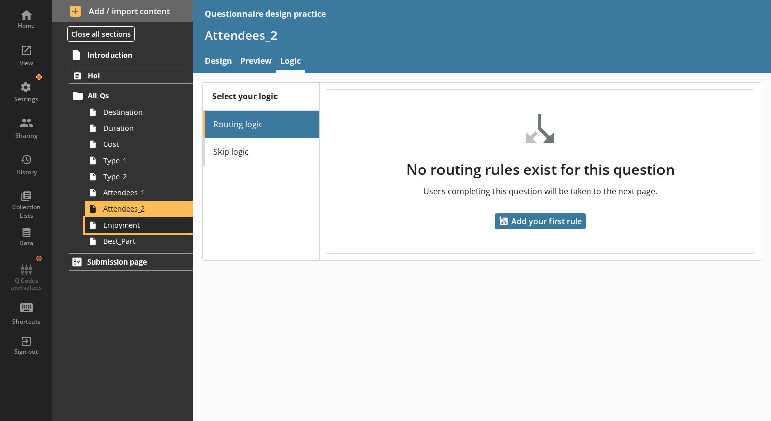
click at [166, 228] on span "Enjoyment" at bounding box center [141, 225] width 76 height 10
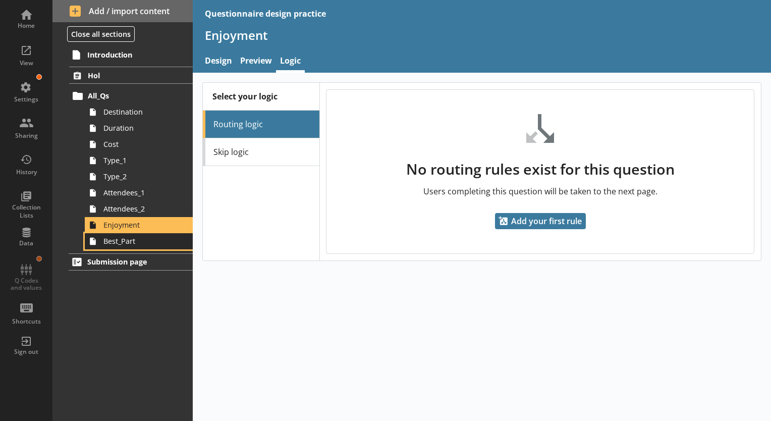
click at [170, 244] on span "Best_Part" at bounding box center [141, 241] width 76 height 10
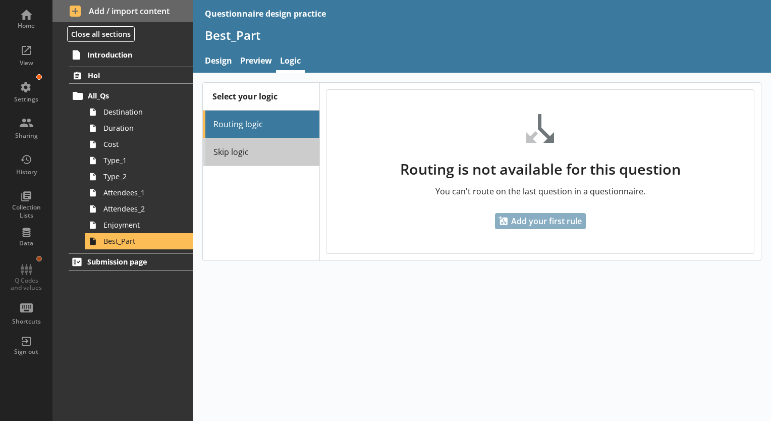
click at [240, 154] on link "Skip logic" at bounding box center [261, 152] width 116 height 28
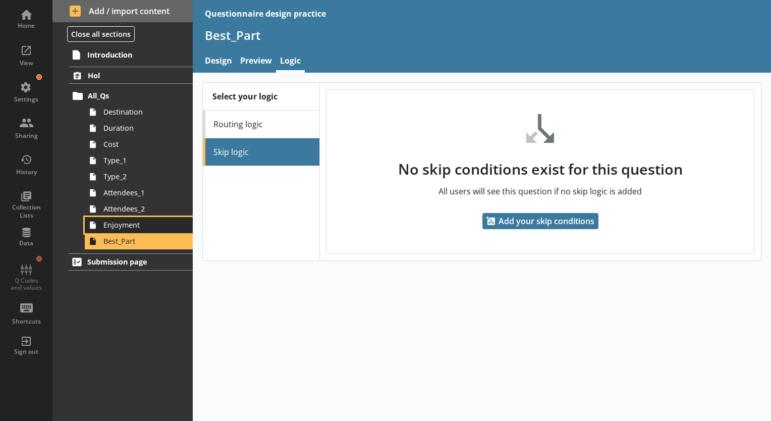
click at [153, 226] on span "Enjoyment" at bounding box center [141, 225] width 76 height 10
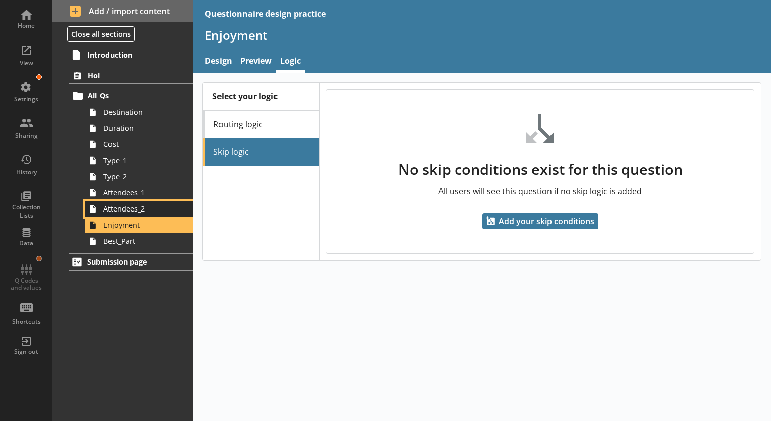
click at [150, 211] on span "Attendees_2" at bounding box center [141, 209] width 76 height 10
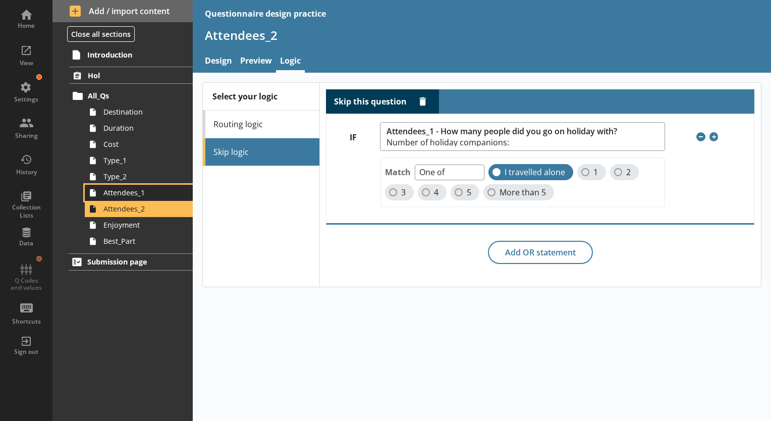
click at [155, 191] on span "Attendees_1" at bounding box center [141, 193] width 76 height 10
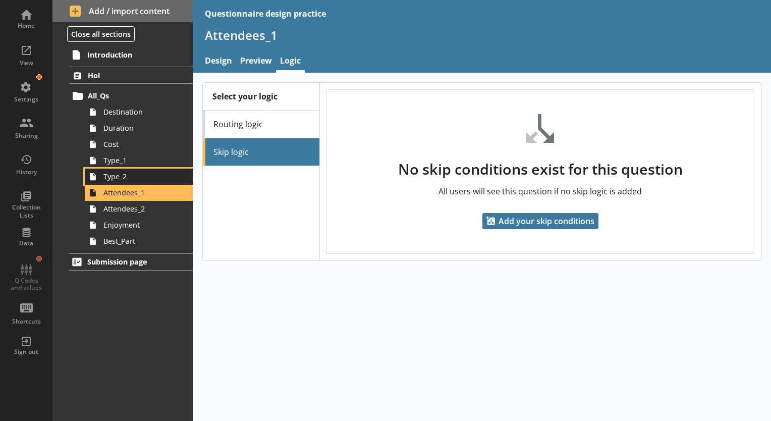
click at [156, 176] on span "Type_2" at bounding box center [141, 177] width 76 height 10
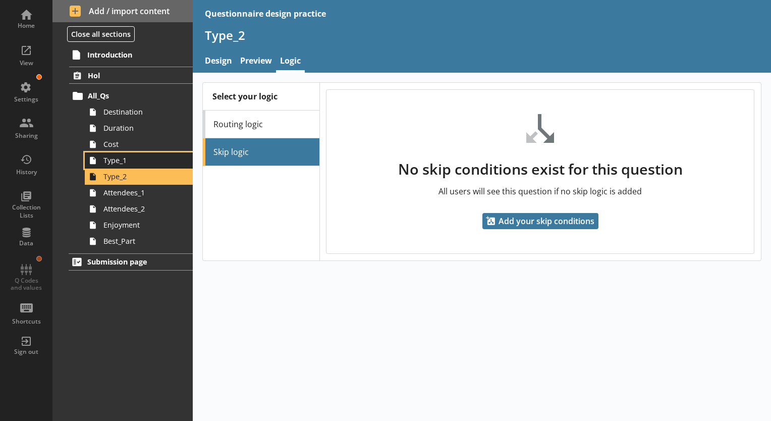
click at [160, 161] on span "Type_1" at bounding box center [141, 160] width 76 height 10
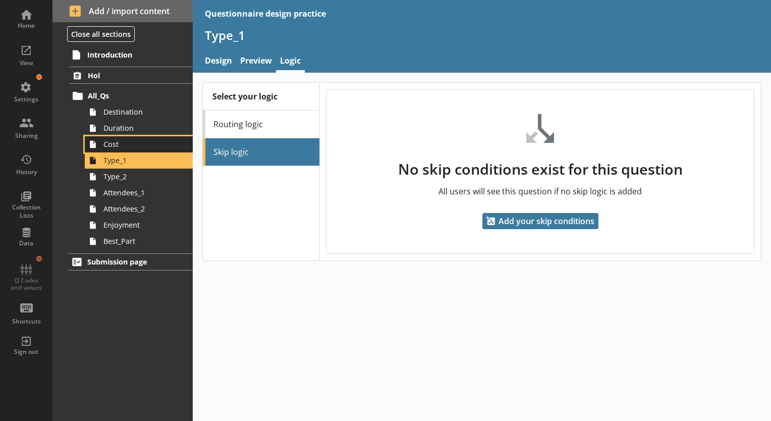
click at [159, 143] on span "Cost" at bounding box center [141, 144] width 76 height 10
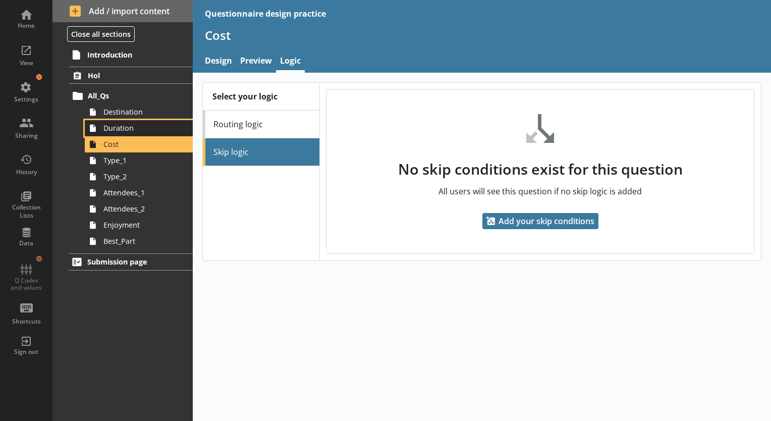
click at [156, 128] on span "Duration" at bounding box center [141, 128] width 76 height 10
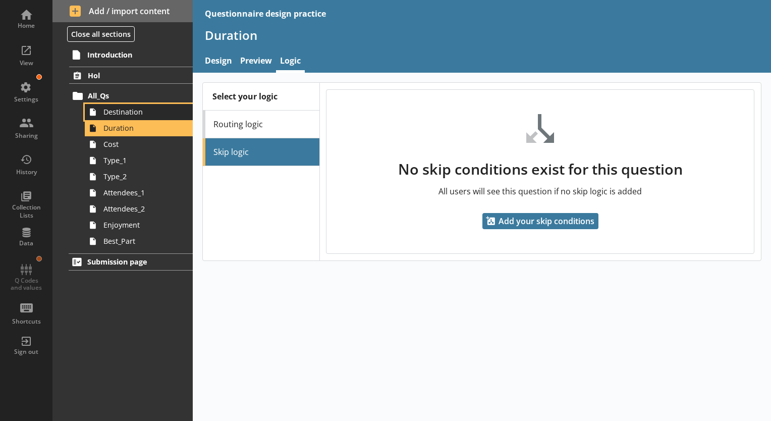
click at [155, 112] on span "Destination" at bounding box center [141, 112] width 76 height 10
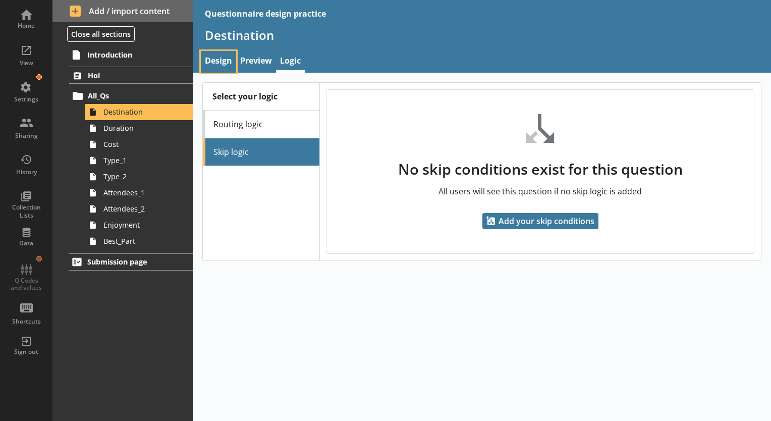
click at [222, 61] on link "Design" at bounding box center [218, 62] width 35 height 22
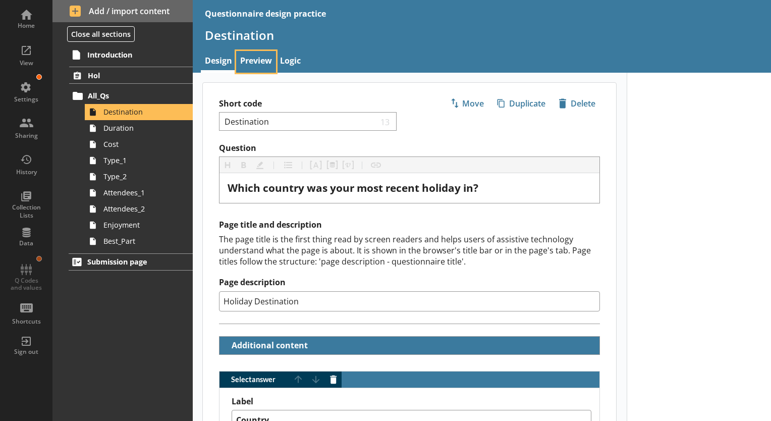
click at [264, 58] on link "Preview" at bounding box center [256, 62] width 40 height 22
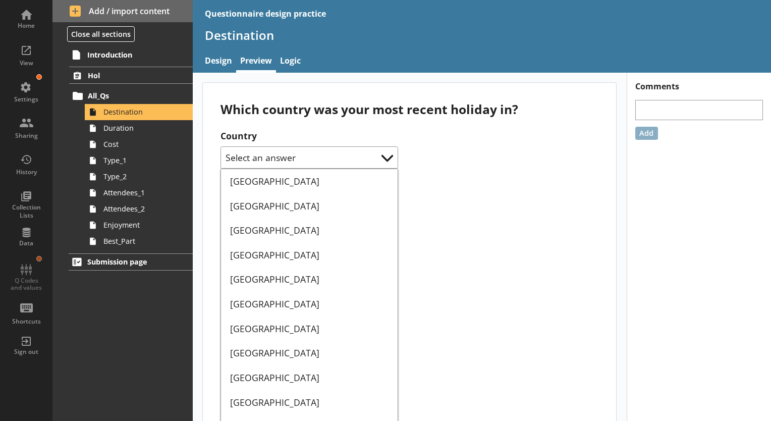
click at [151, 132] on span "Duration" at bounding box center [141, 128] width 76 height 10
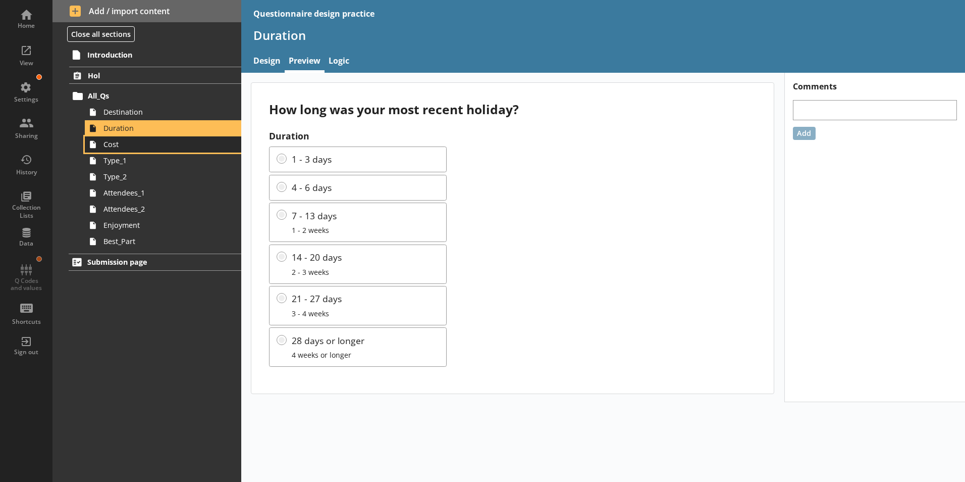
click at [130, 150] on link "Cost" at bounding box center [163, 144] width 156 height 16
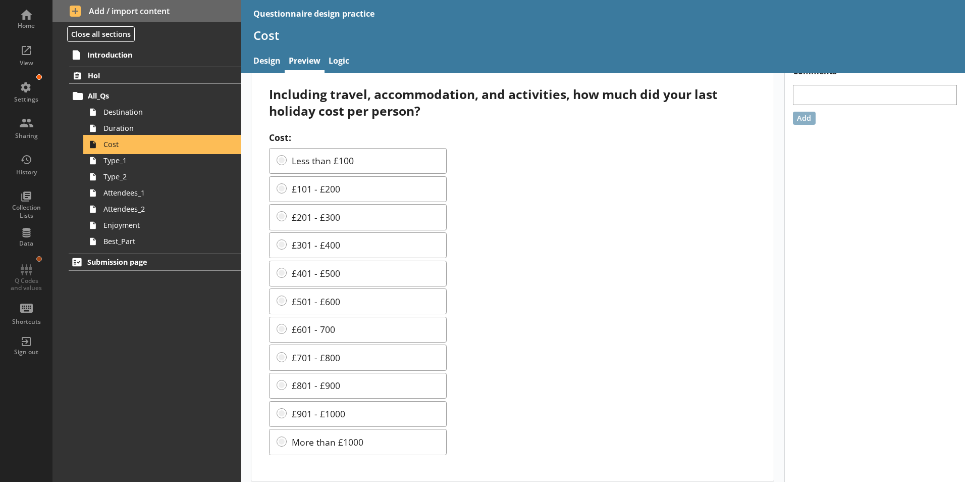
scroll to position [23, 0]
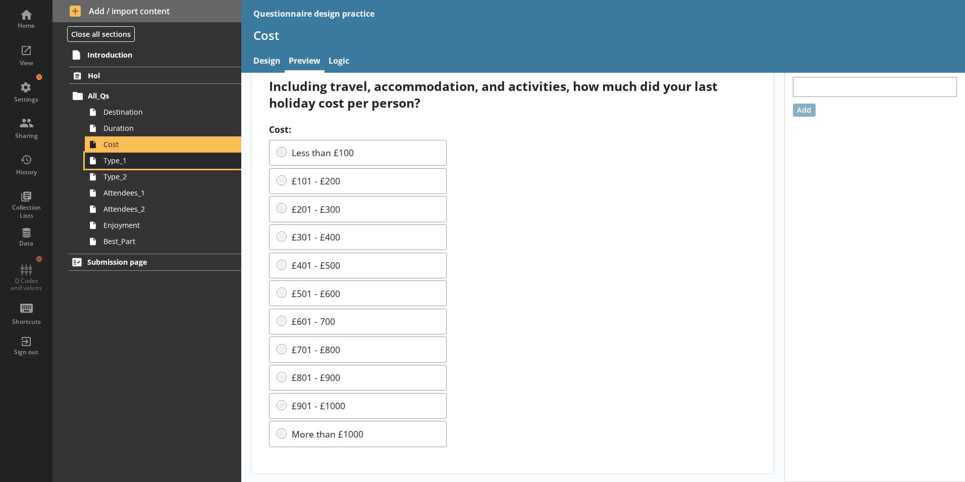
click at [155, 166] on link "Type_1" at bounding box center [163, 160] width 156 height 16
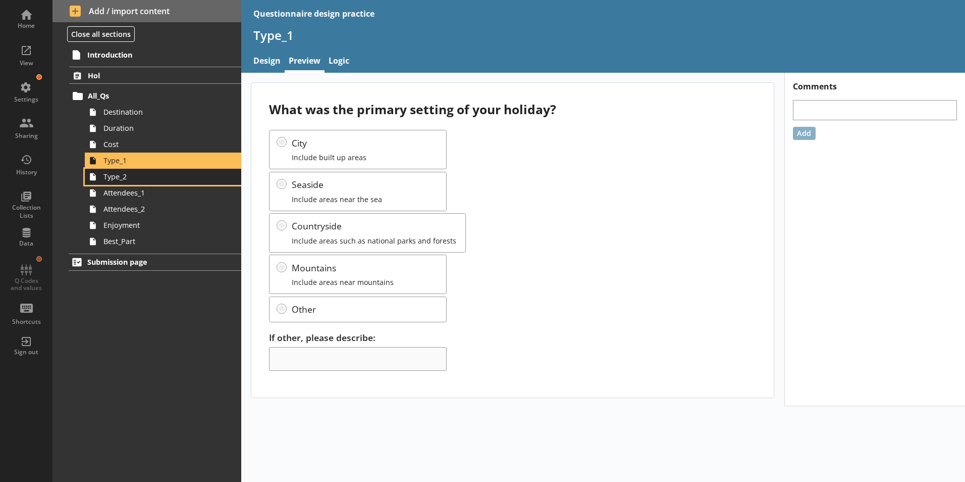
click at [140, 175] on span "Type_2" at bounding box center [159, 177] width 112 height 10
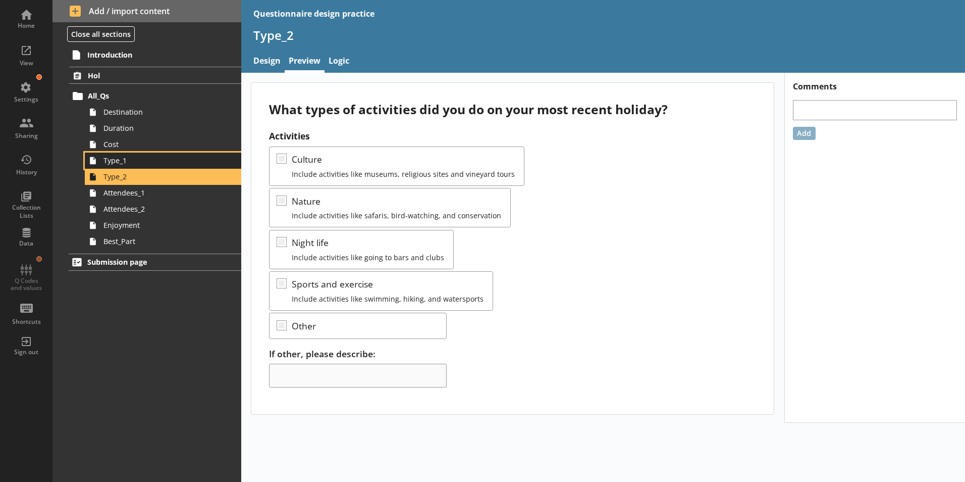
click at [163, 159] on span "Type_1" at bounding box center [159, 160] width 112 height 10
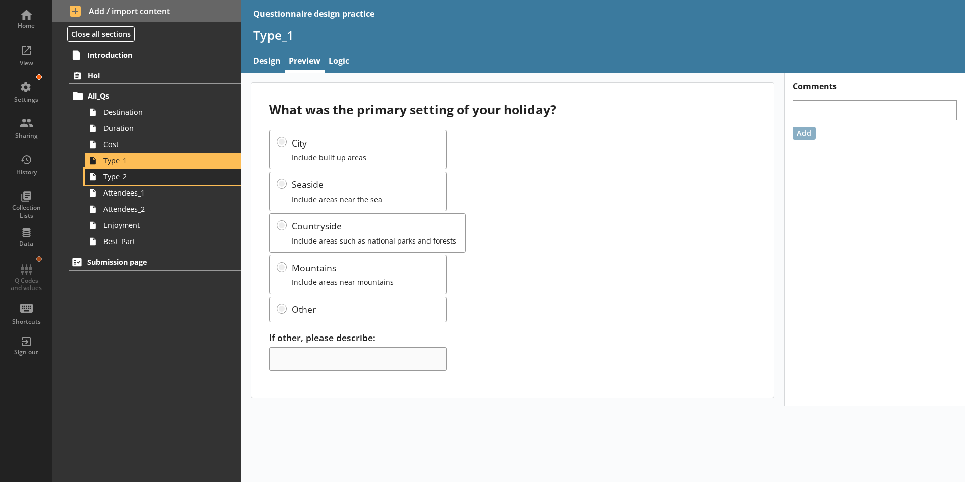
click at [158, 178] on span "Type_2" at bounding box center [159, 177] width 112 height 10
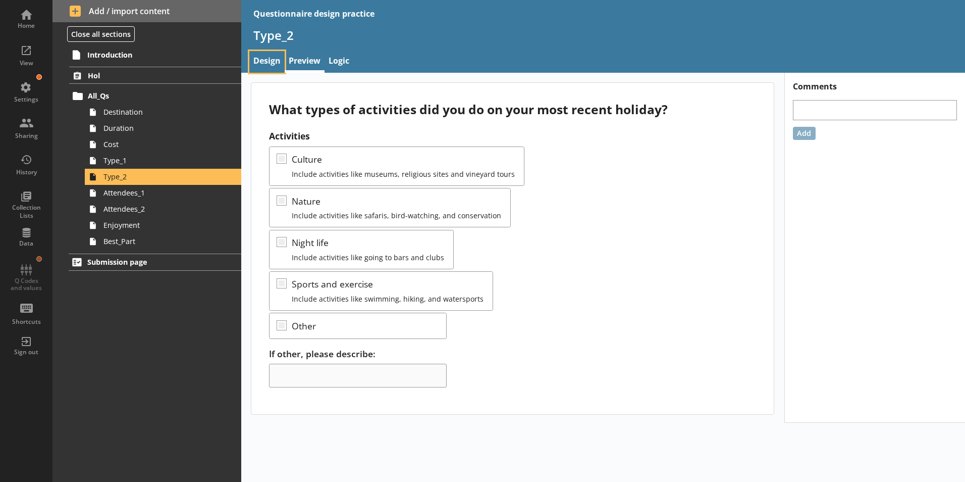
click at [263, 62] on link "Design" at bounding box center [266, 62] width 35 height 22
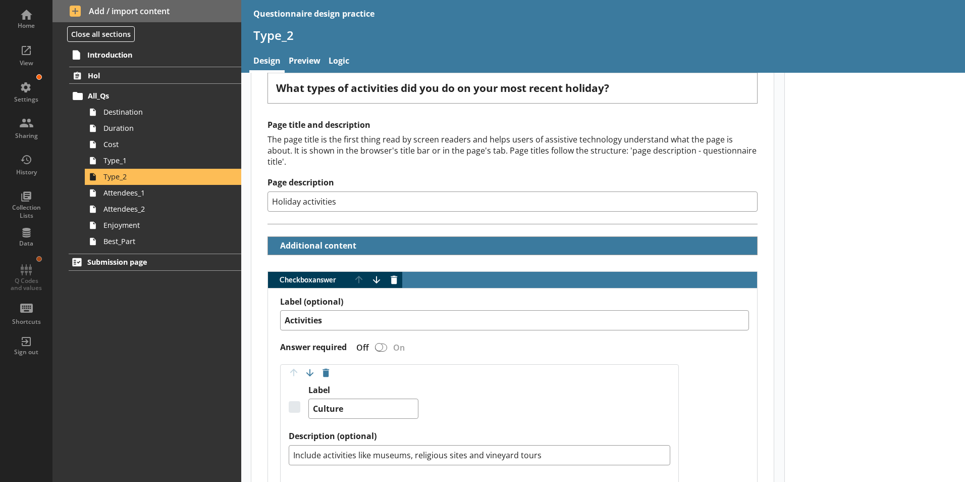
scroll to position [101, 0]
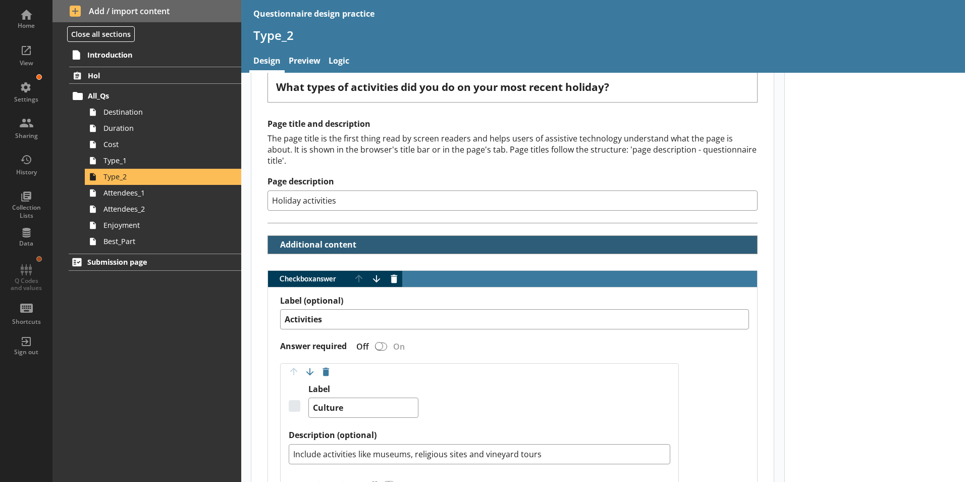
click at [318, 236] on button "Additional content" at bounding box center [315, 245] width 86 height 18
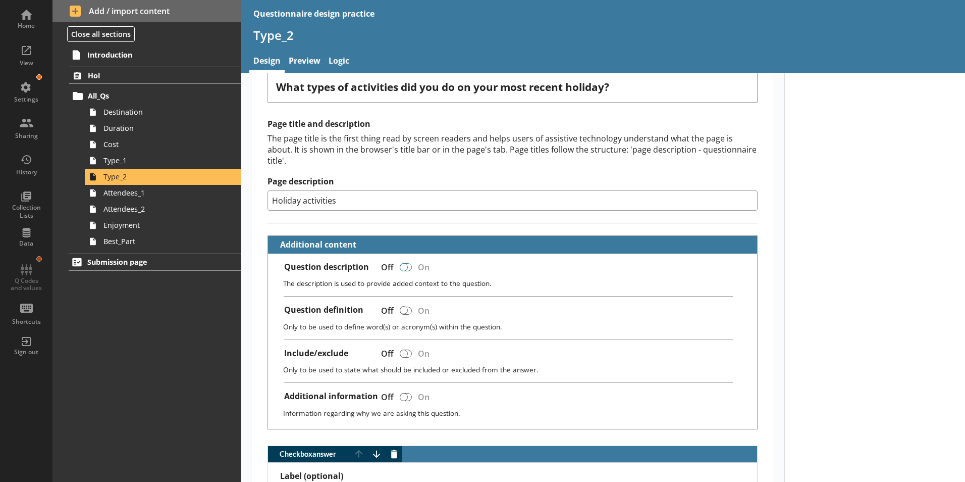
click at [406, 263] on div at bounding box center [404, 267] width 8 height 8
type textarea "x"
checkbox input "true"
type textarea "x"
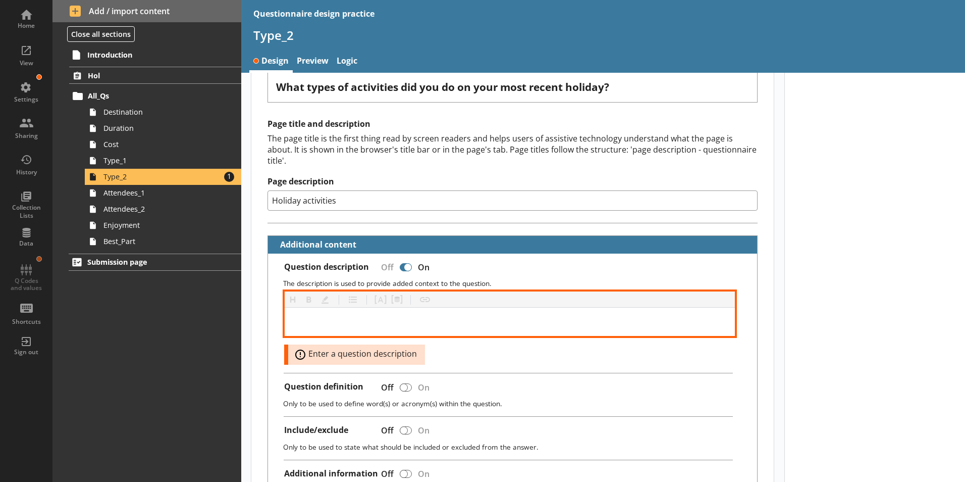
click at [358, 315] on div at bounding box center [510, 321] width 435 height 12
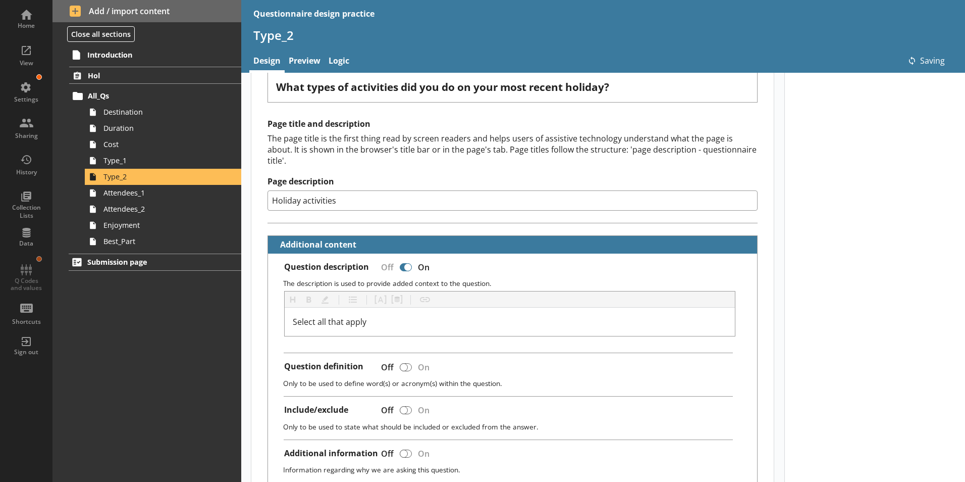
type textarea "x"
click at [312, 58] on link "Preview" at bounding box center [305, 62] width 40 height 22
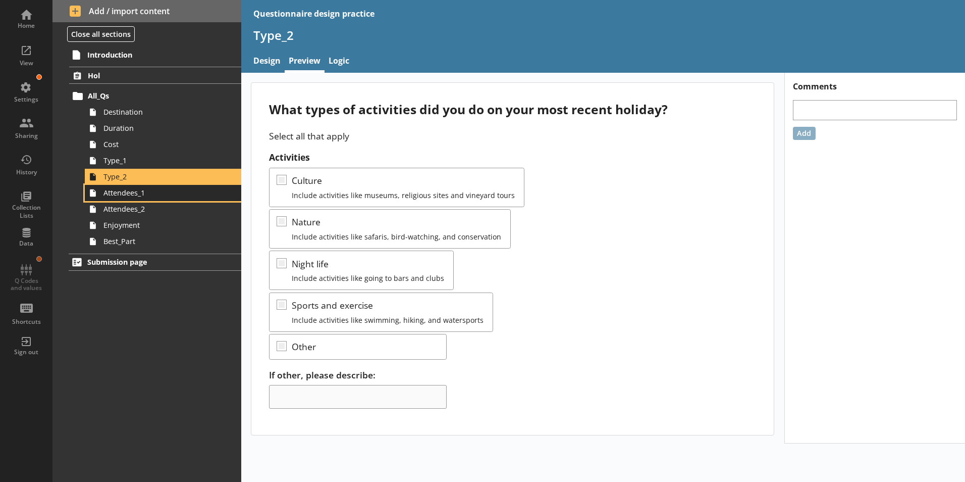
click at [140, 195] on span "Attendees_1" at bounding box center [159, 193] width 112 height 10
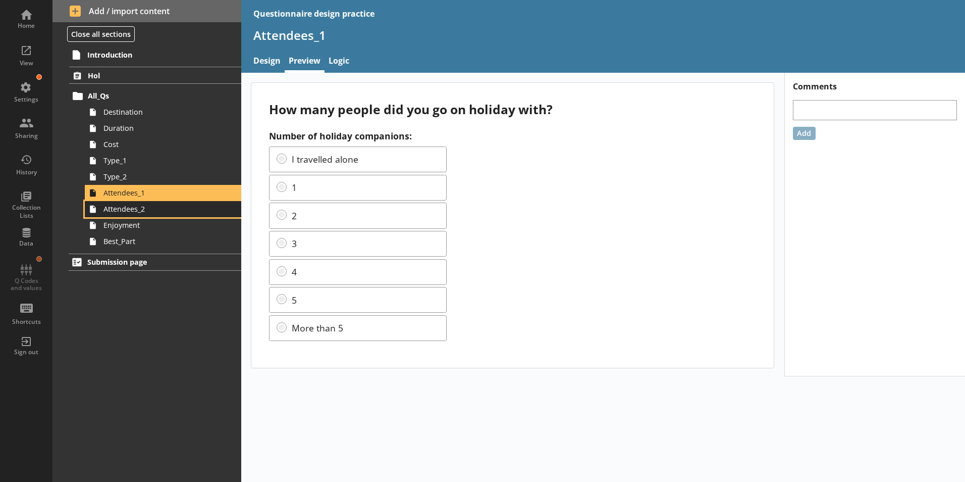
click at [147, 211] on span "Attendees_2" at bounding box center [159, 209] width 112 height 10
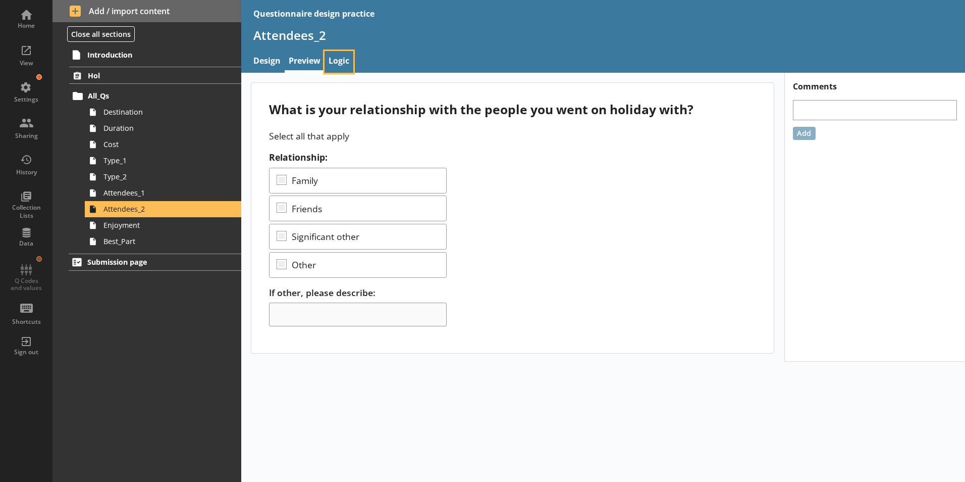
click at [351, 57] on link "Logic" at bounding box center [339, 62] width 29 height 22
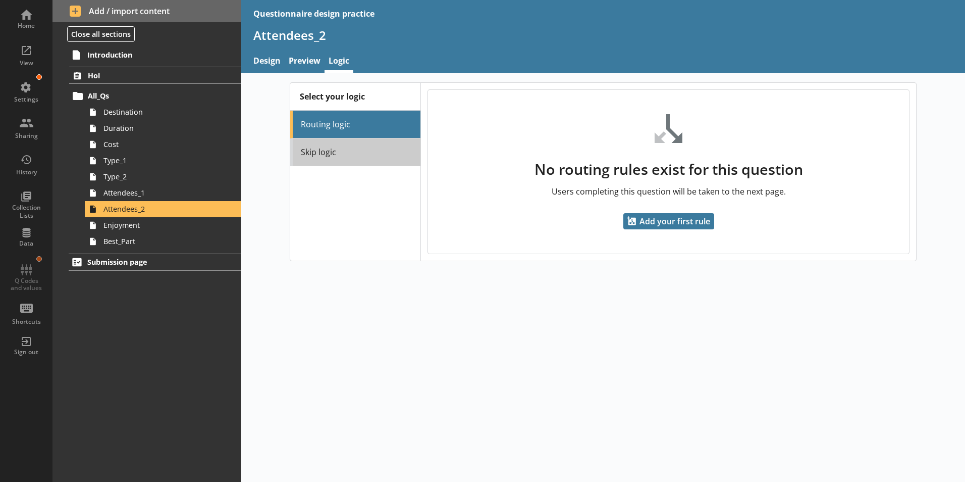
click at [386, 164] on link "Skip logic" at bounding box center [355, 152] width 130 height 28
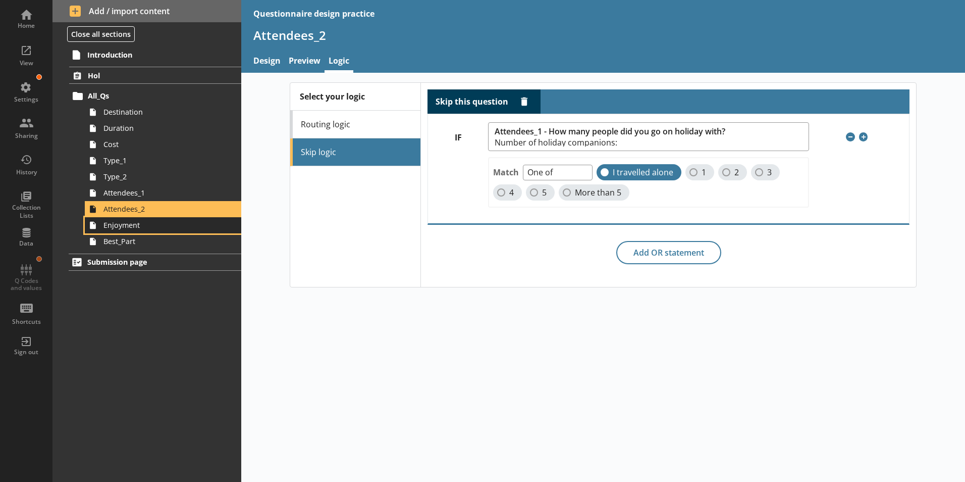
click at [118, 230] on link "Enjoyment" at bounding box center [163, 225] width 156 height 16
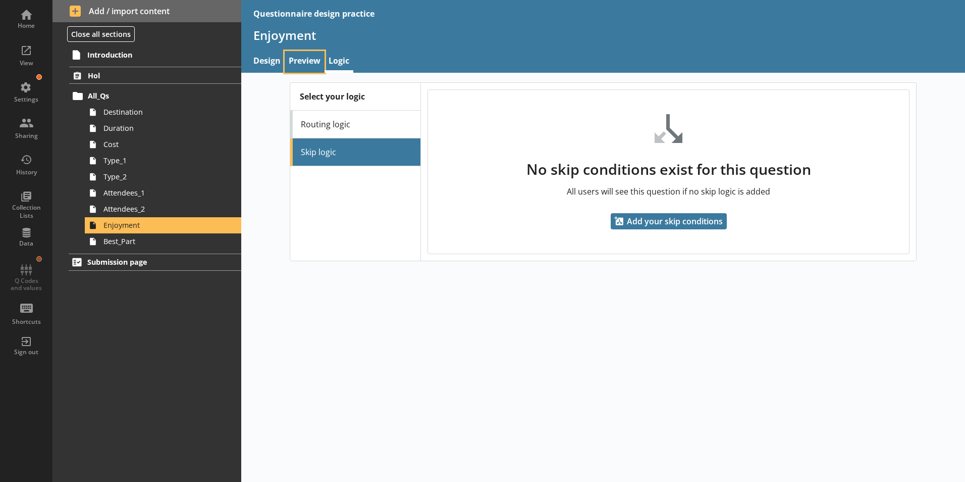
click at [299, 59] on link "Preview" at bounding box center [305, 62] width 40 height 22
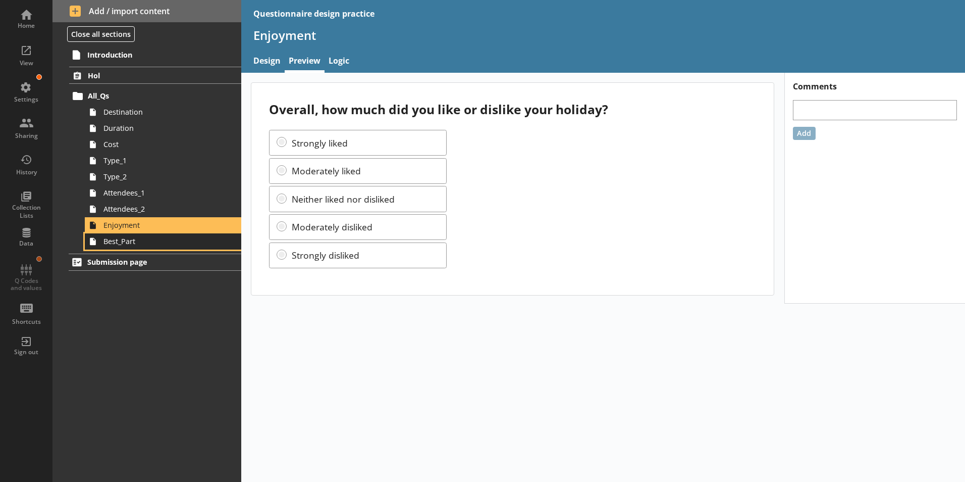
click at [161, 249] on link "Best_Part" at bounding box center [163, 241] width 156 height 16
